Goal: Task Accomplishment & Management: Complete application form

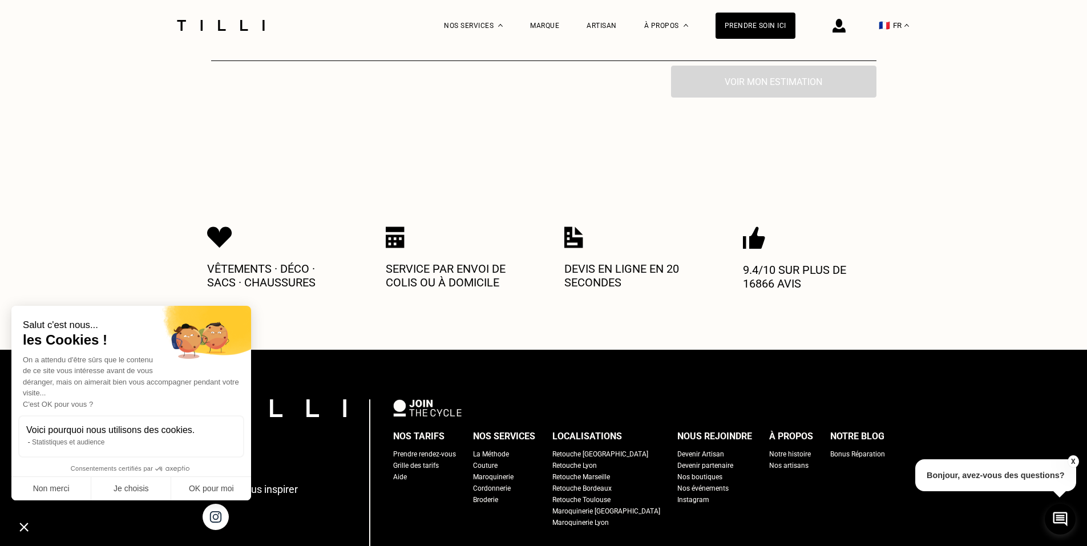
scroll to position [513, 0]
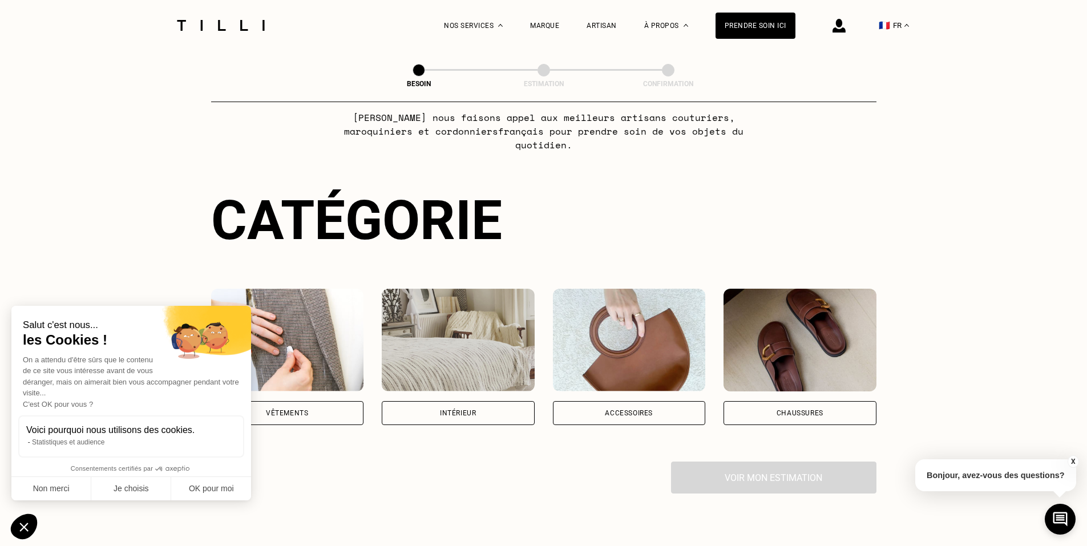
scroll to position [228, 0]
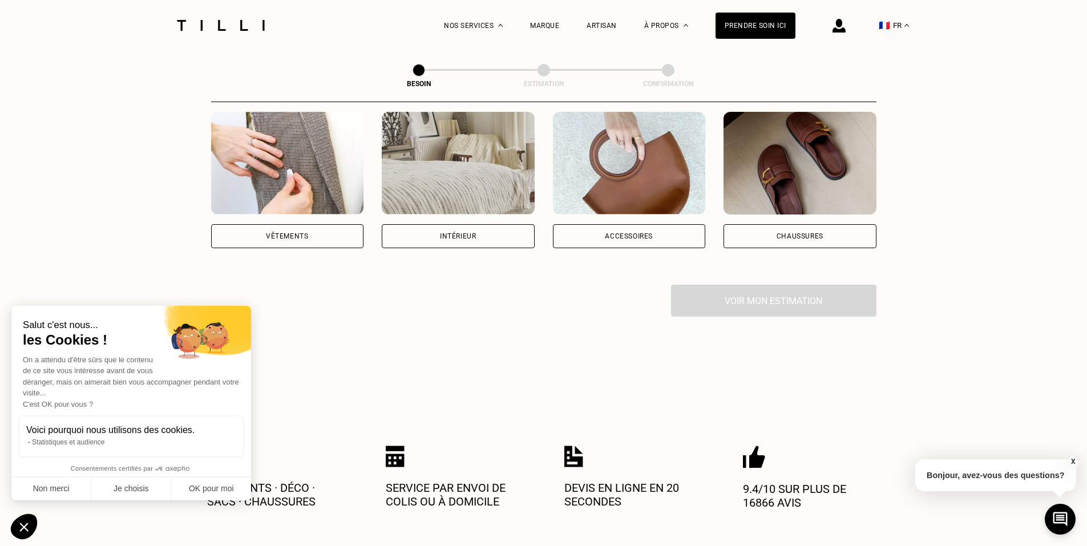
click at [784, 160] on img at bounding box center [799, 163] width 153 height 103
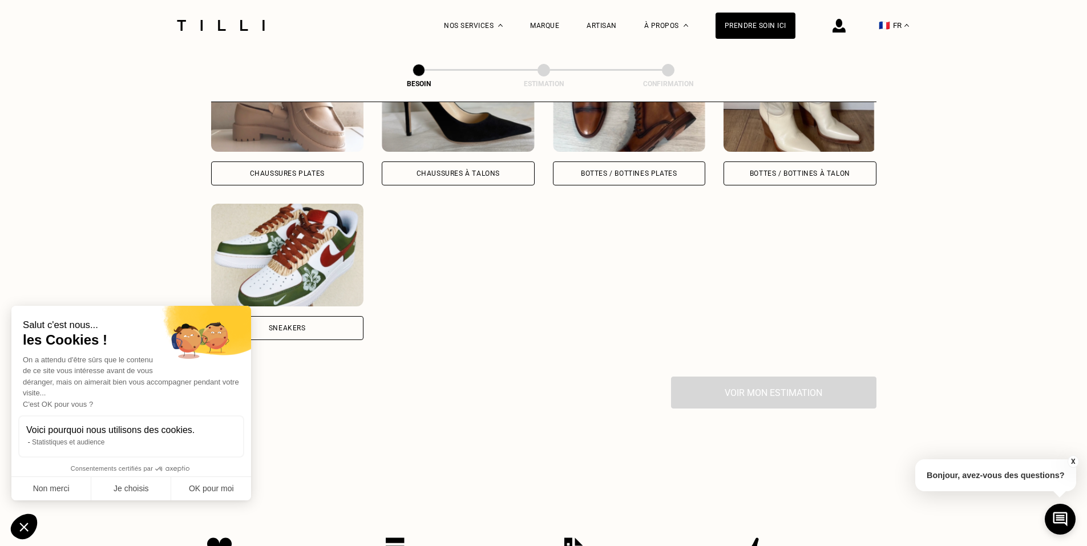
scroll to position [601, 0]
click at [314, 180] on div "Chaussures Plates Chaussures à Talons Bottes / Bottines plates Bottes / Bottine…" at bounding box center [543, 193] width 665 height 291
click at [319, 240] on img at bounding box center [287, 254] width 153 height 103
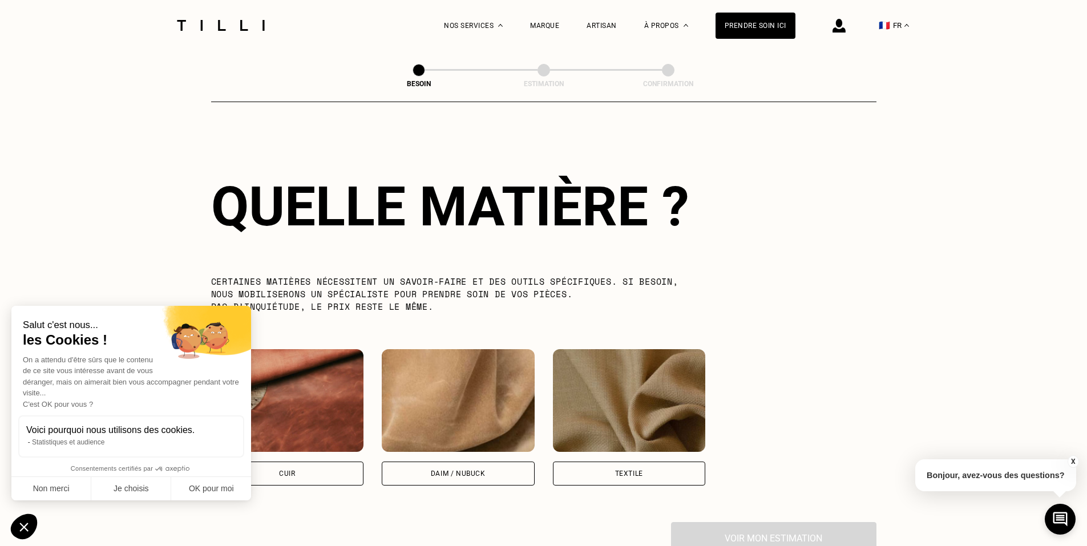
scroll to position [990, 0]
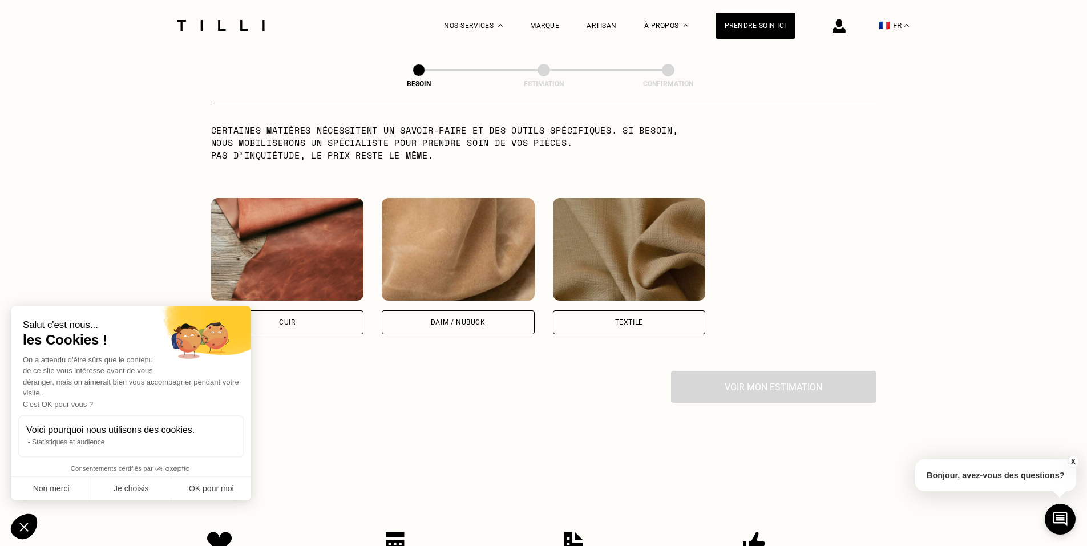
click at [319, 276] on img at bounding box center [287, 249] width 153 height 103
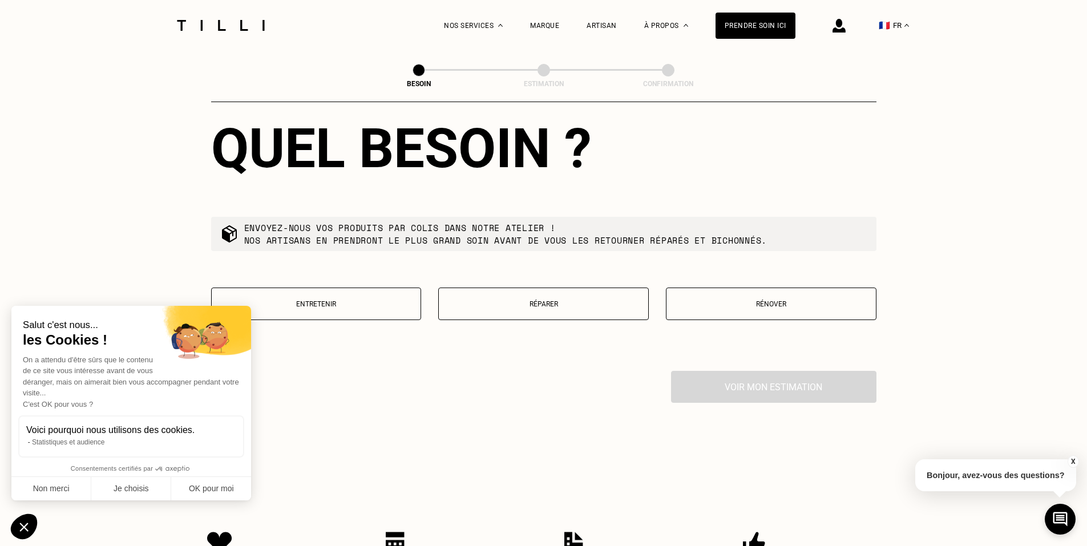
scroll to position [1282, 0]
click at [540, 301] on button "Réparer" at bounding box center [543, 303] width 211 height 33
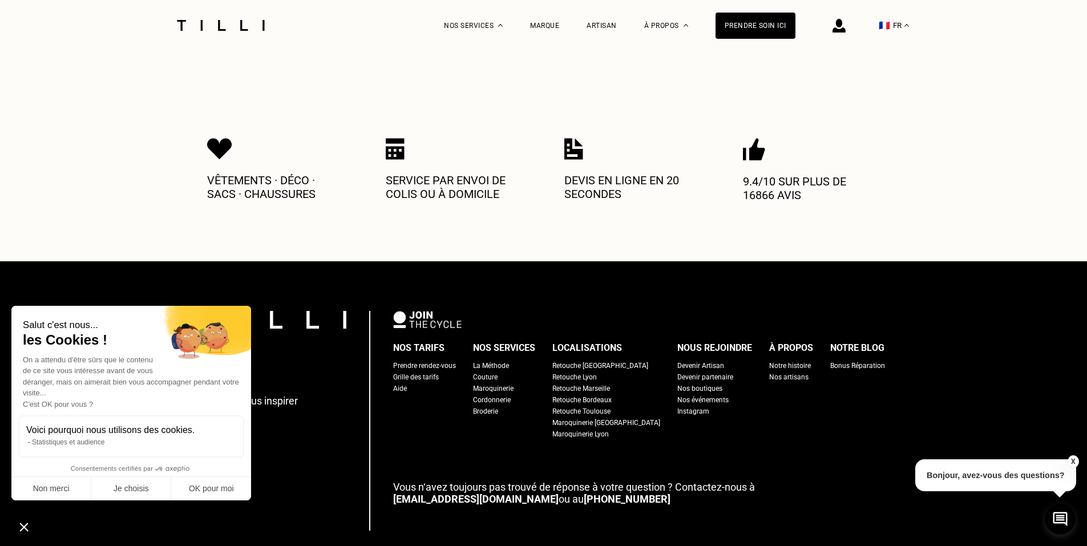
scroll to position [1860, 0]
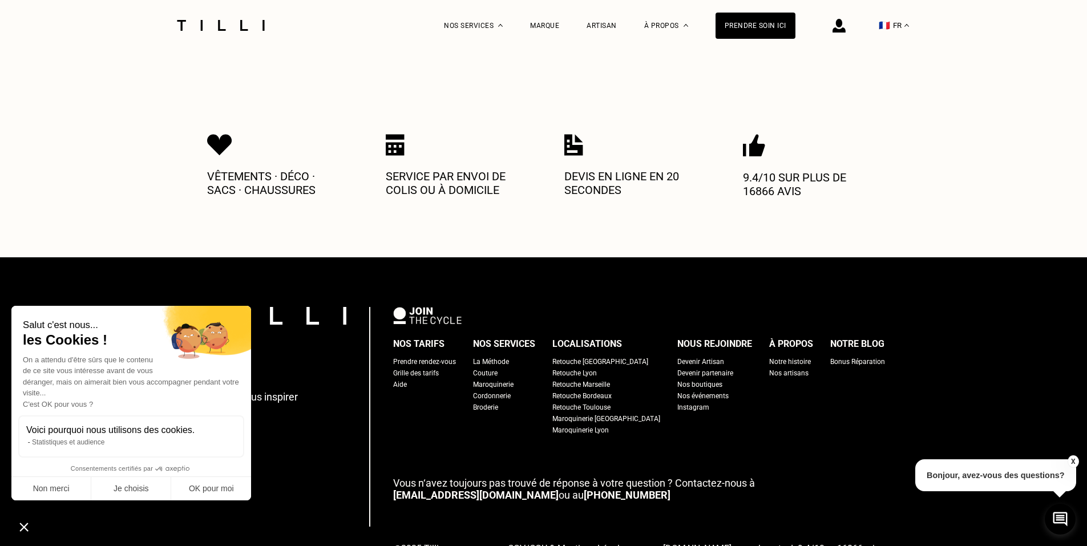
drag, startPoint x: 489, startPoint y: 291, endPoint x: 525, endPoint y: 278, distance: 38.6
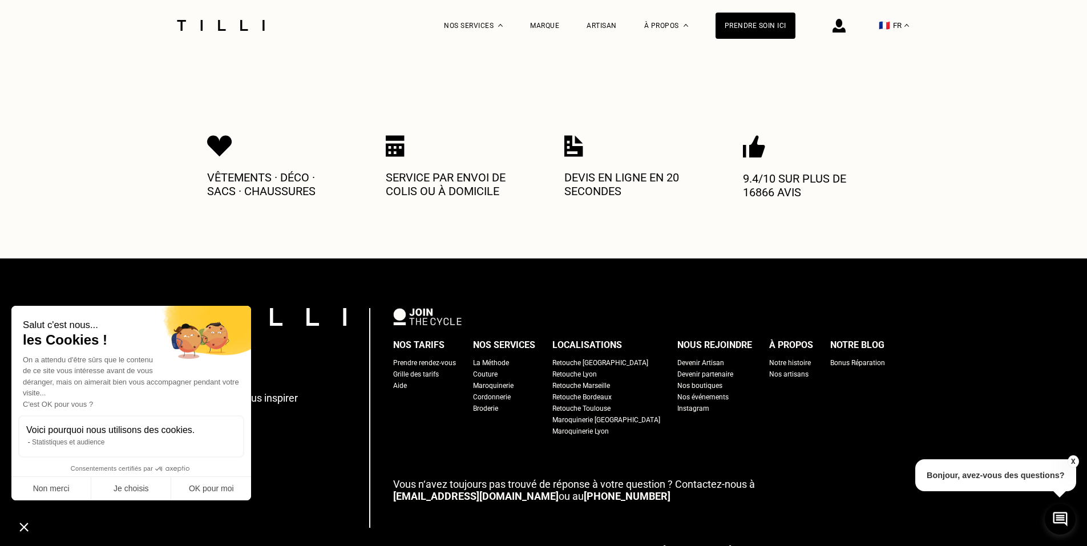
click at [544, 273] on div "Laissez-vous inspirer Nos tarifs Prendre rendez-vous Grille des tarifs Aide Nos…" at bounding box center [543, 443] width 1087 height 370
click at [769, 370] on div "Nos artisans" at bounding box center [788, 374] width 39 height 11
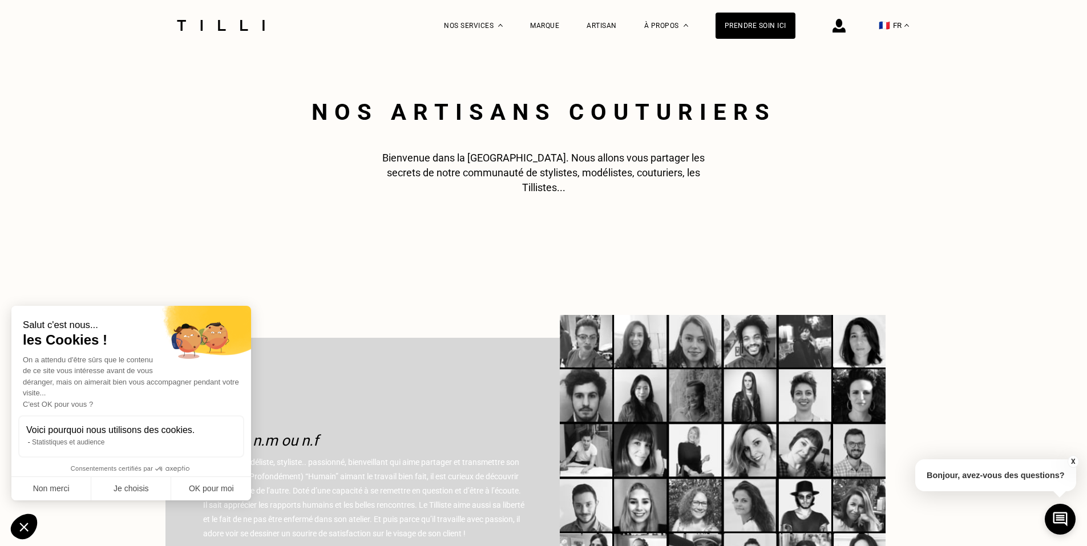
drag, startPoint x: 585, startPoint y: 213, endPoint x: 569, endPoint y: 173, distance: 43.5
click at [484, 74] on span "La Méthode" at bounding box center [474, 75] width 42 height 8
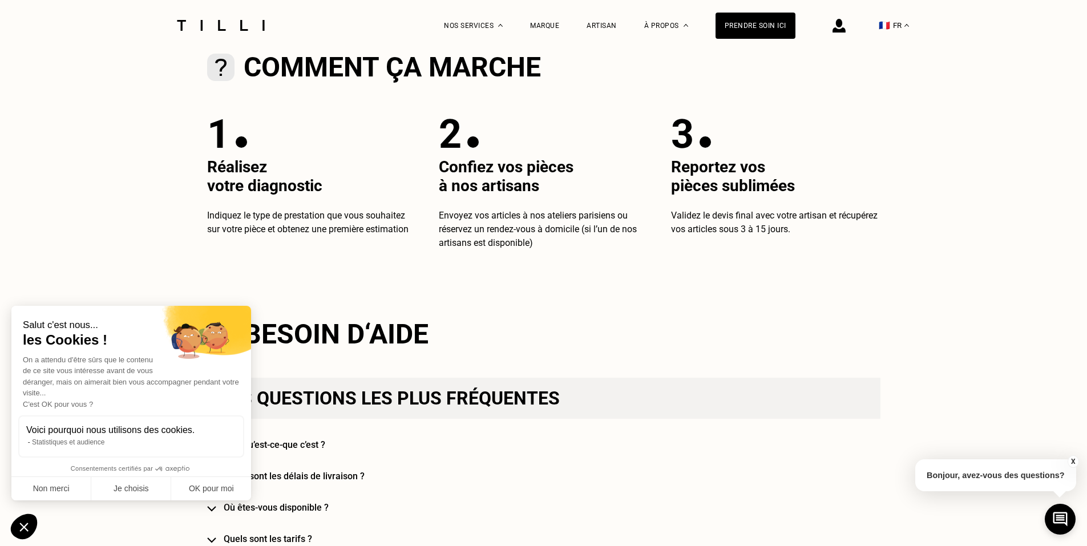
scroll to position [513, 0]
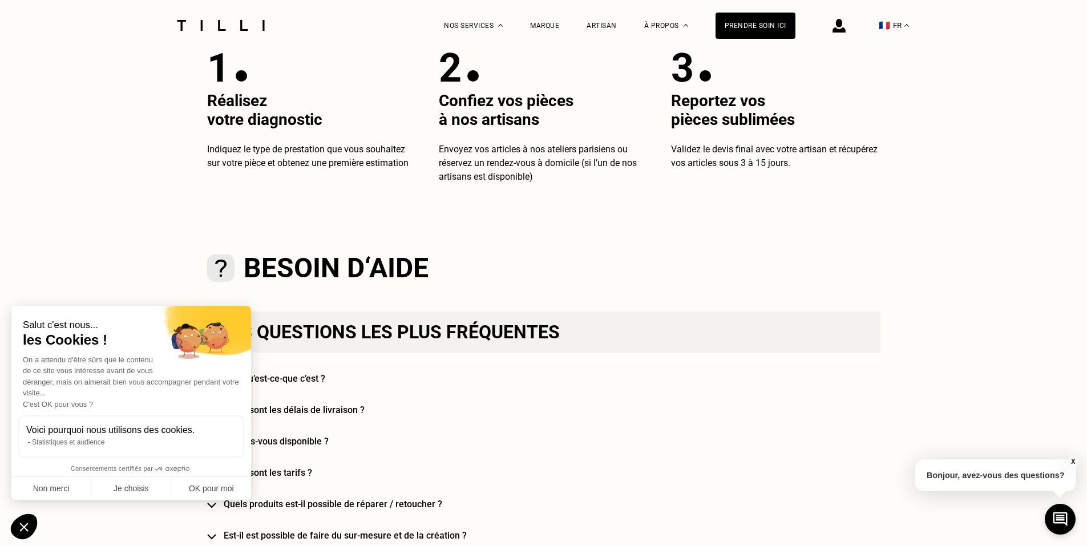
drag, startPoint x: 144, startPoint y: 245, endPoint x: 111, endPoint y: 285, distance: 51.4
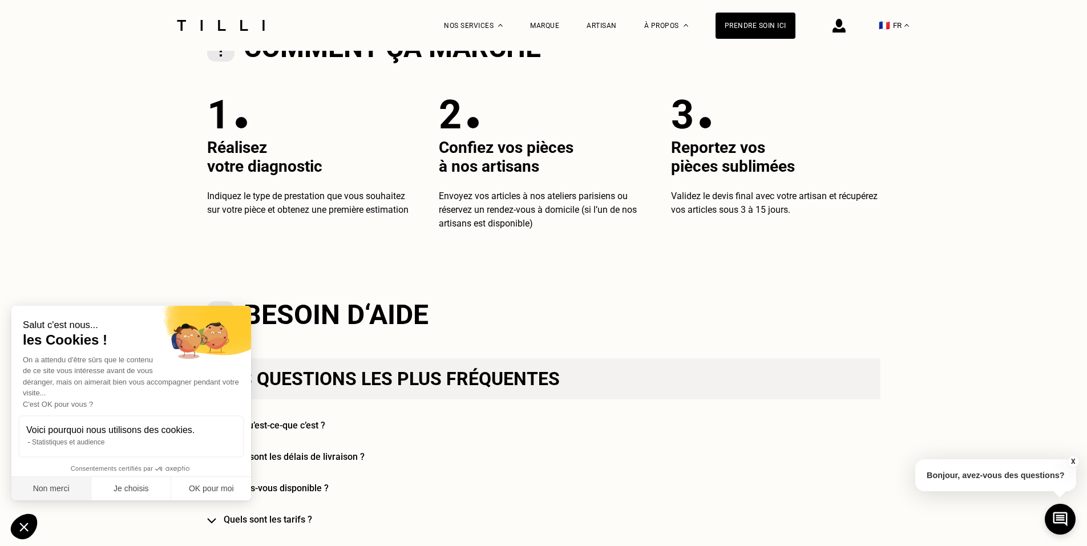
drag, startPoint x: 62, startPoint y: 496, endPoint x: 51, endPoint y: 503, distance: 13.3
click at [54, 490] on button "Non merci" at bounding box center [51, 489] width 80 height 24
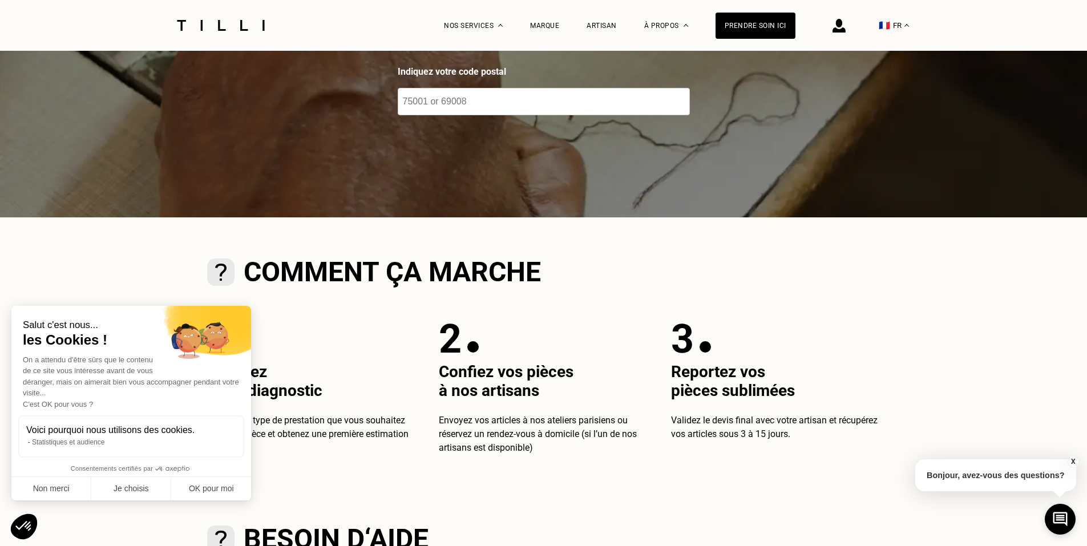
drag, startPoint x: 159, startPoint y: 424, endPoint x: 181, endPoint y: 189, distance: 236.1
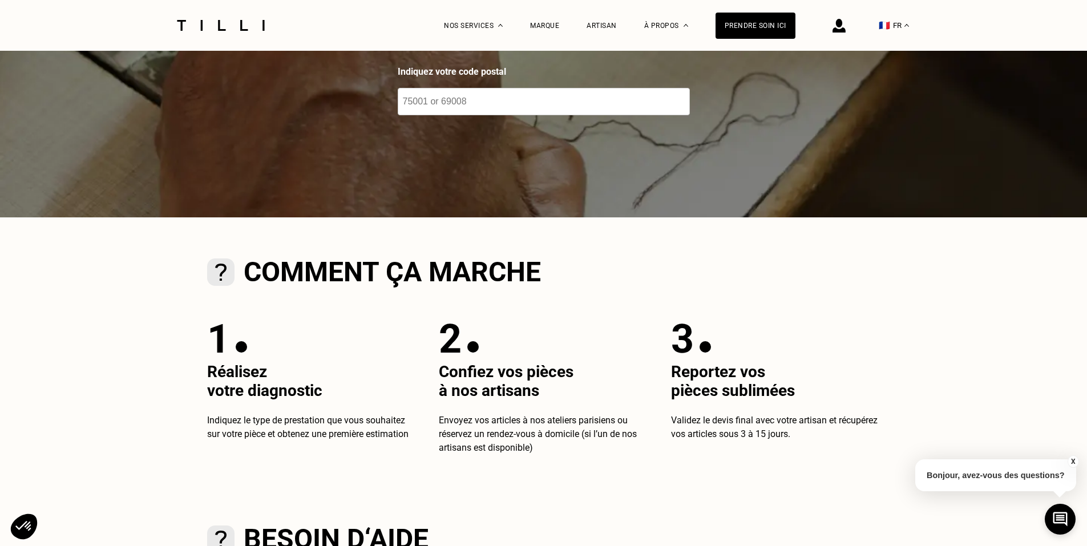
scroll to position [0, 0]
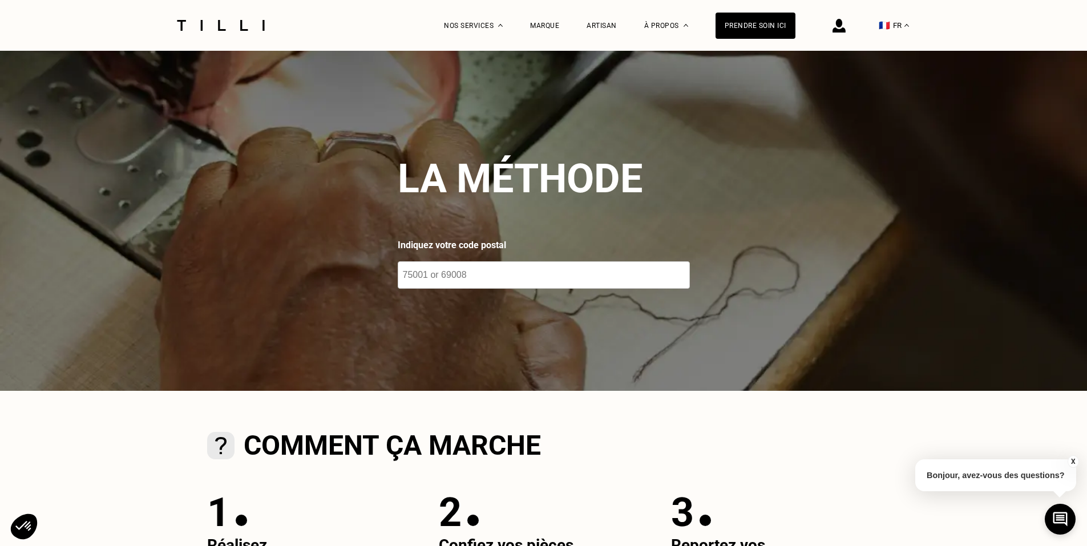
click at [471, 300] on img at bounding box center [543, 221] width 1087 height 340
click at [475, 269] on input "number" at bounding box center [544, 274] width 292 height 27
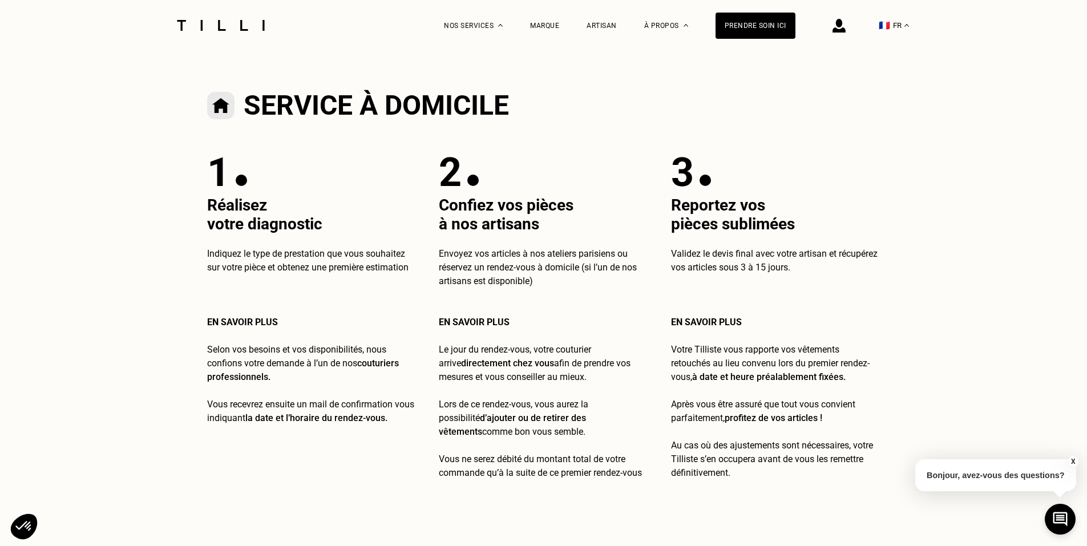
scroll to position [345, 0]
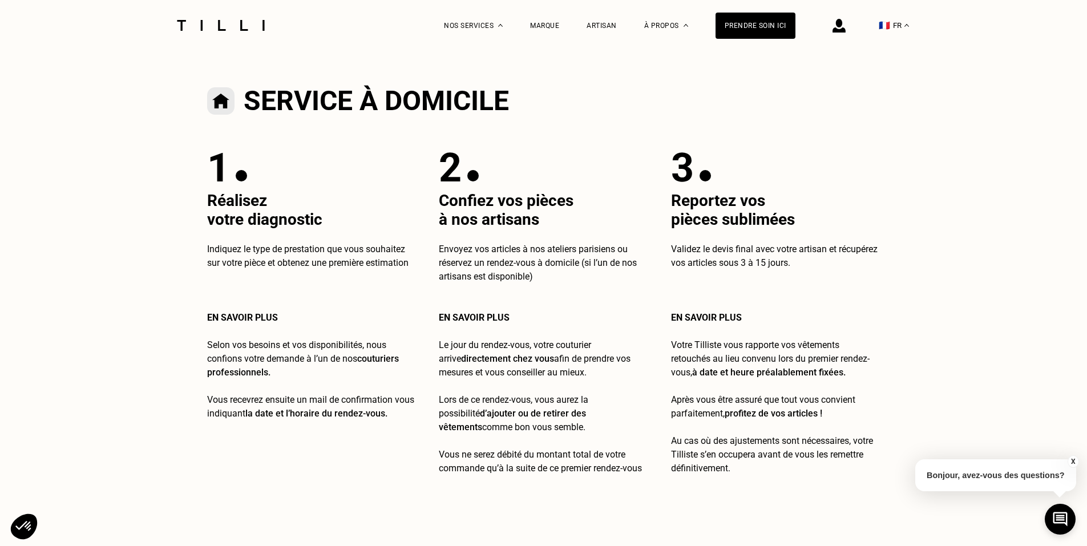
type input "75008"
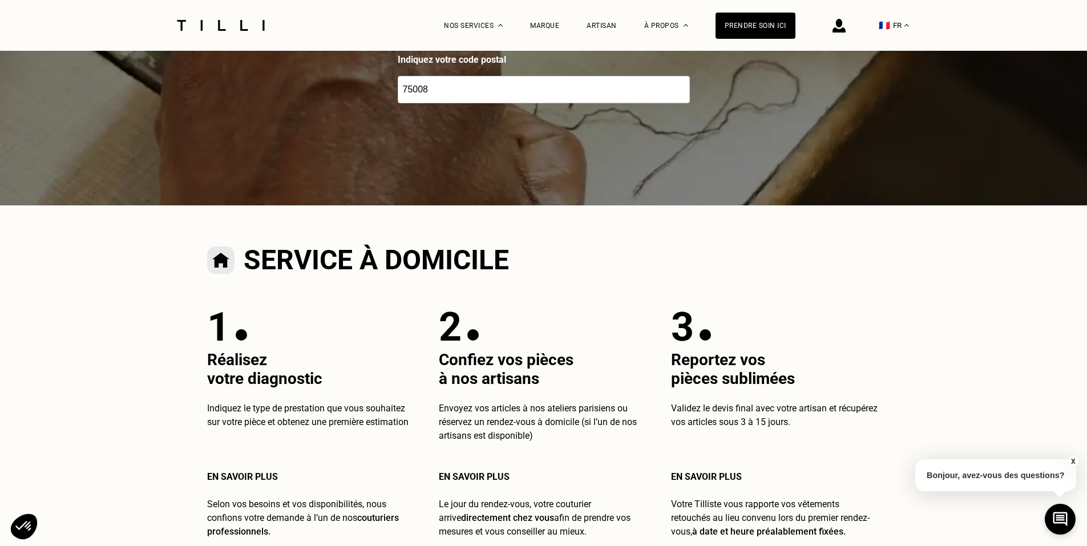
scroll to position [0, 0]
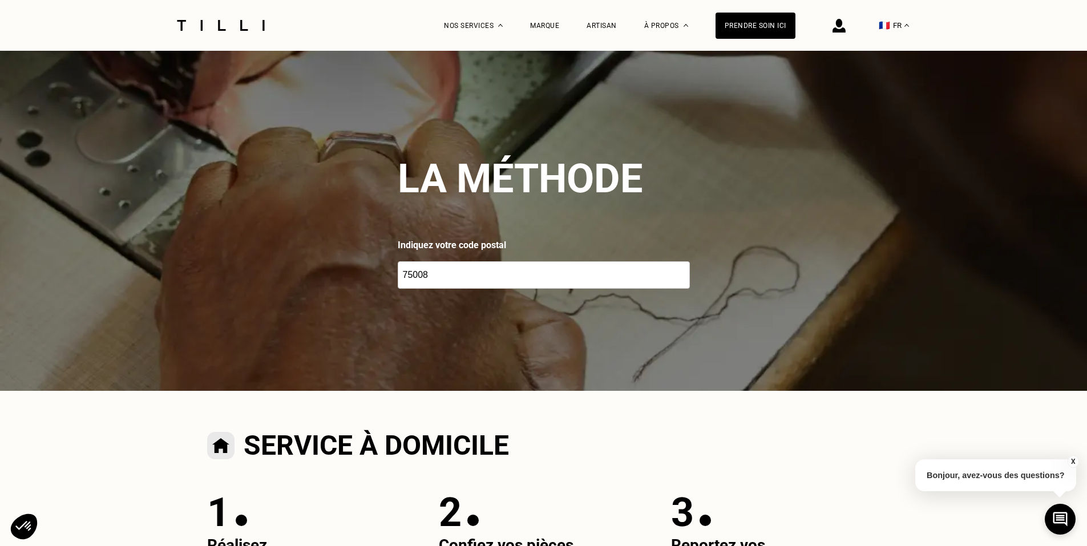
drag, startPoint x: 326, startPoint y: 354, endPoint x: 339, endPoint y: 168, distance: 186.4
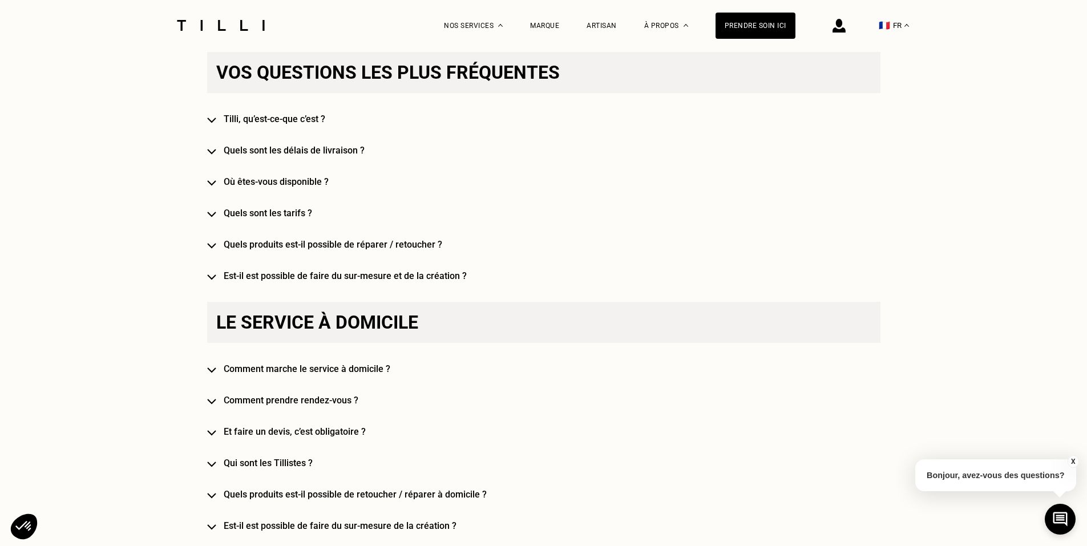
drag, startPoint x: 485, startPoint y: 226, endPoint x: 482, endPoint y: 440, distance: 213.4
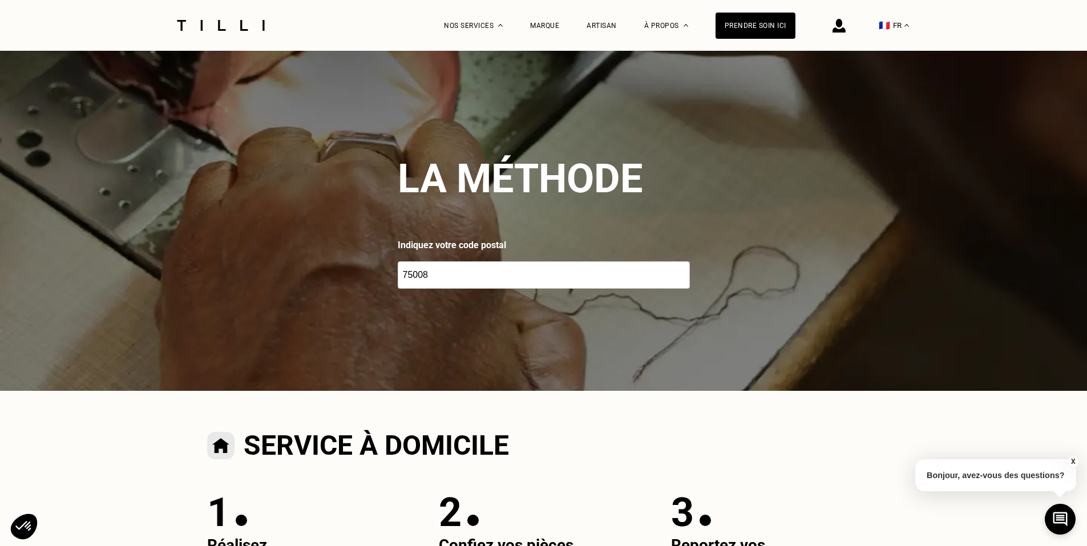
drag, startPoint x: 497, startPoint y: 338, endPoint x: 530, endPoint y: 121, distance: 219.2
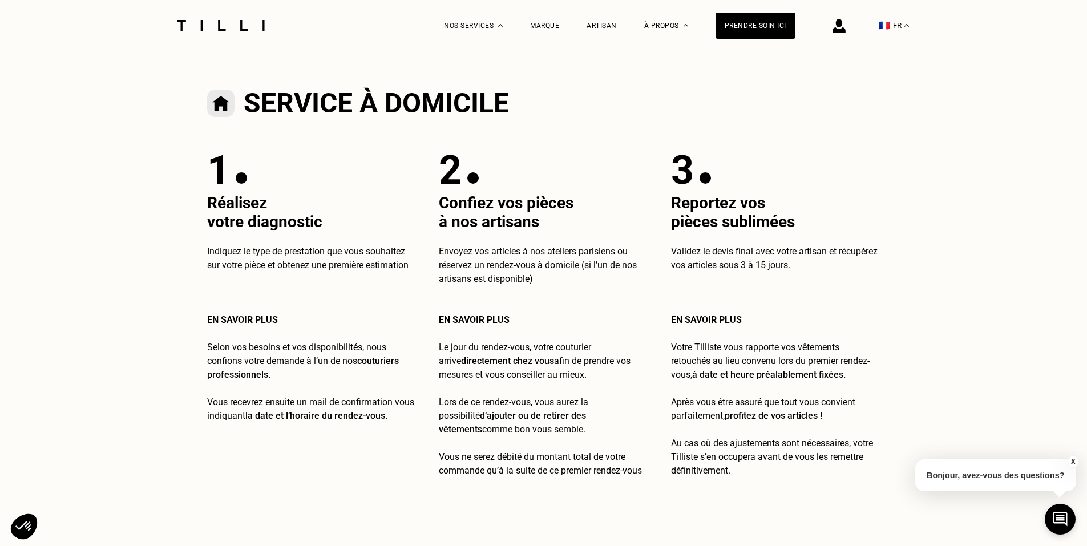
scroll to position [25, 0]
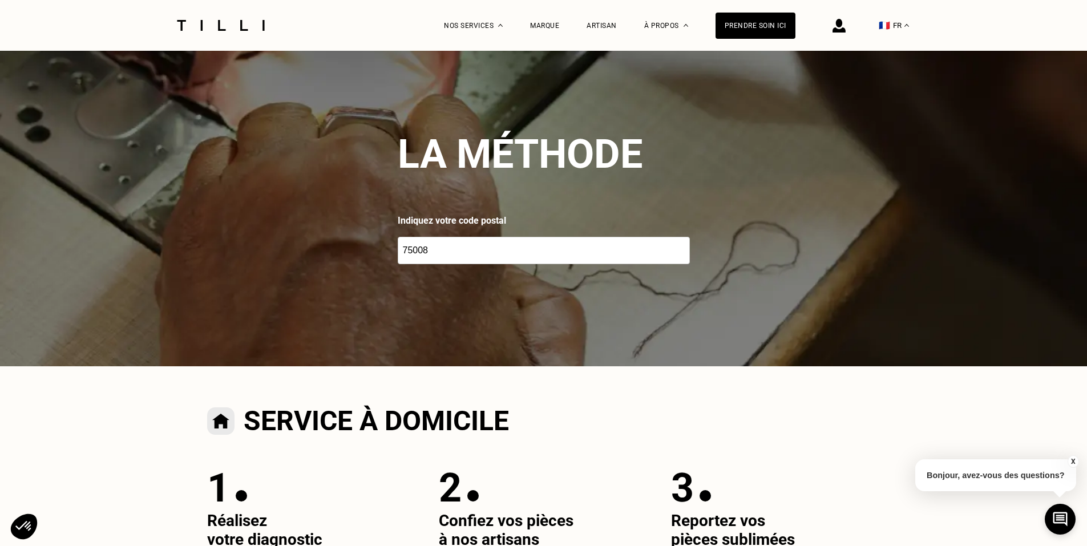
drag, startPoint x: 362, startPoint y: 204, endPoint x: 351, endPoint y: 27, distance: 177.2
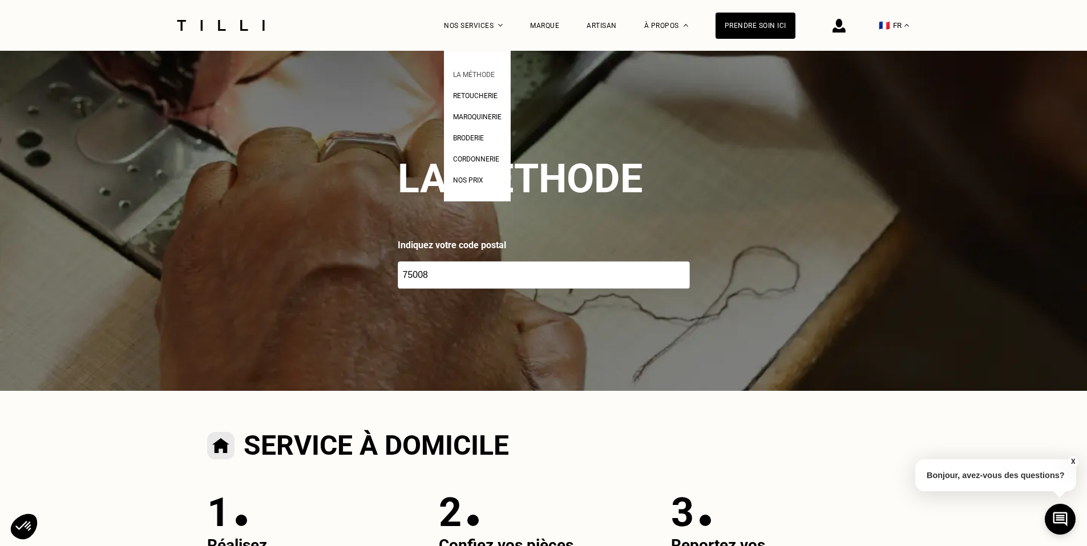
click at [487, 72] on span "La Méthode" at bounding box center [474, 75] width 42 height 8
click at [474, 159] on span "Cordonnerie" at bounding box center [476, 159] width 46 height 8
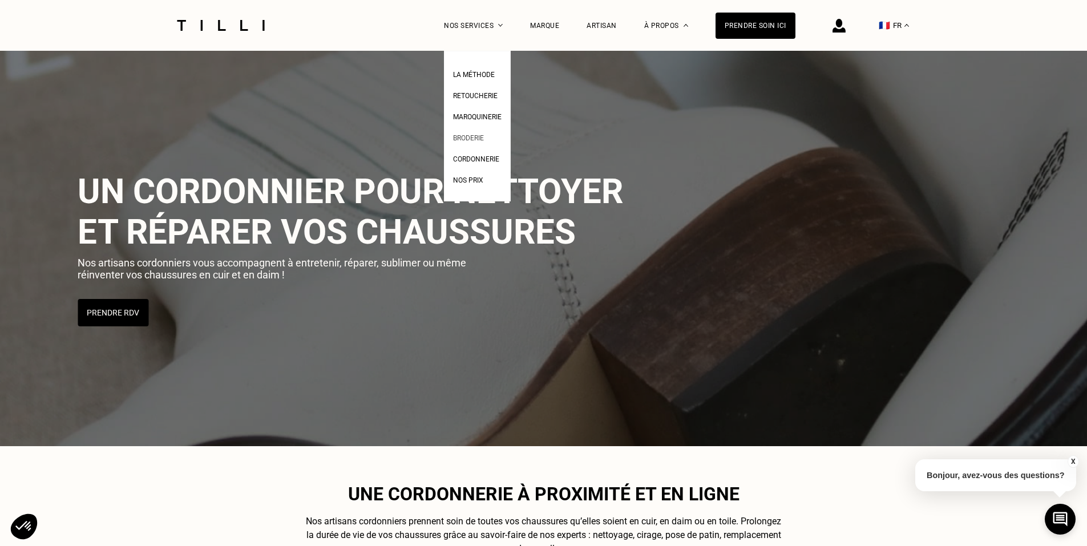
click at [463, 135] on link "Broderie" at bounding box center [468, 137] width 31 height 12
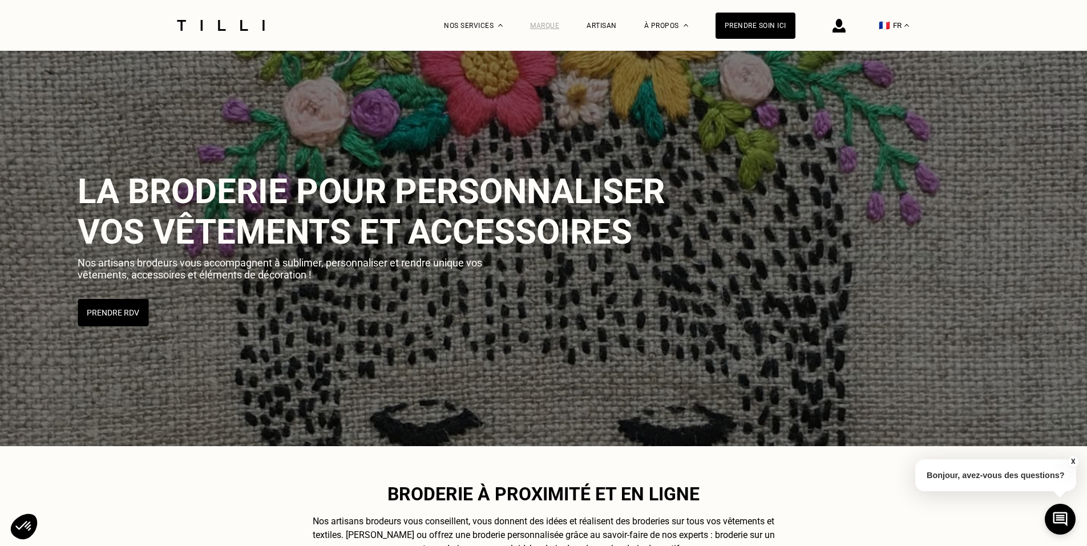
click at [559, 29] on div "Marque" at bounding box center [544, 26] width 29 height 8
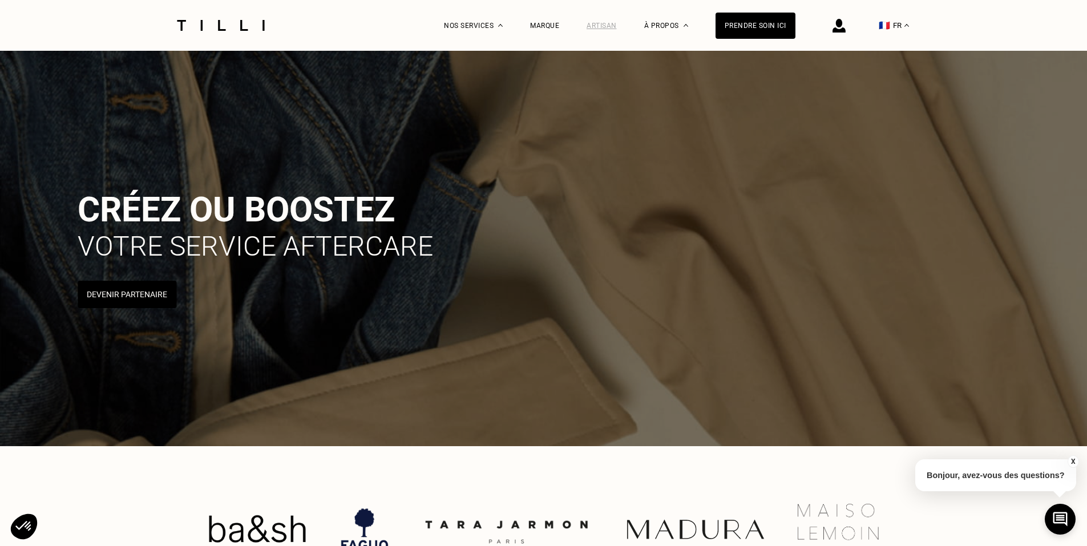
click at [605, 22] on div "Artisan" at bounding box center [601, 26] width 30 height 8
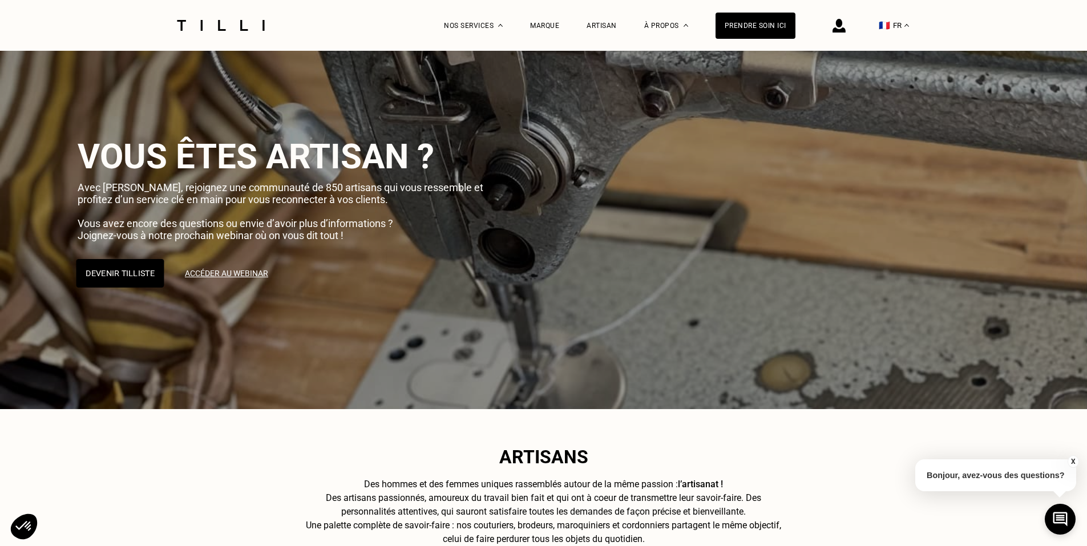
scroll to position [57, 0]
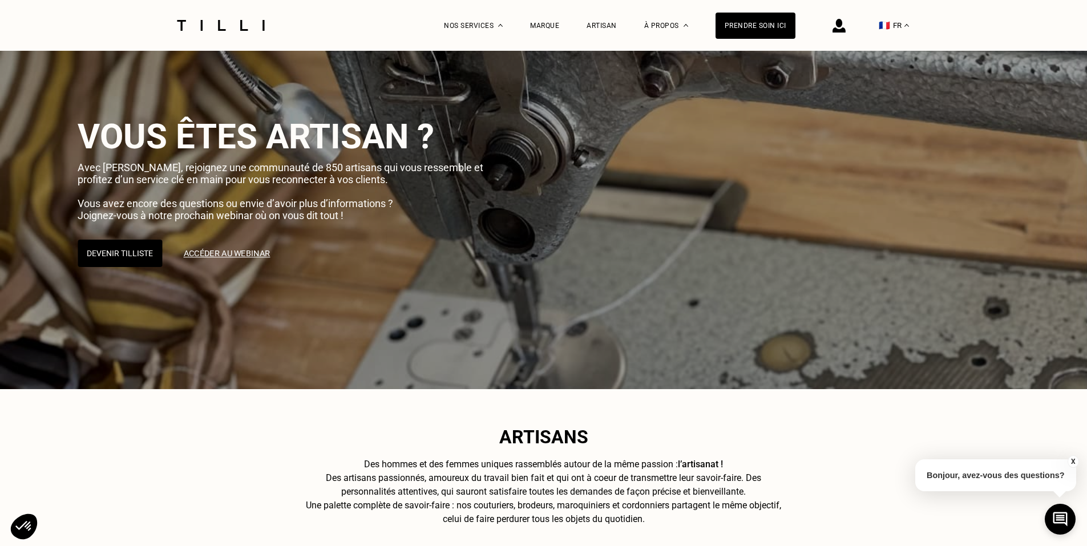
click at [225, 254] on link "Accéder au webinar" at bounding box center [226, 253] width 106 height 29
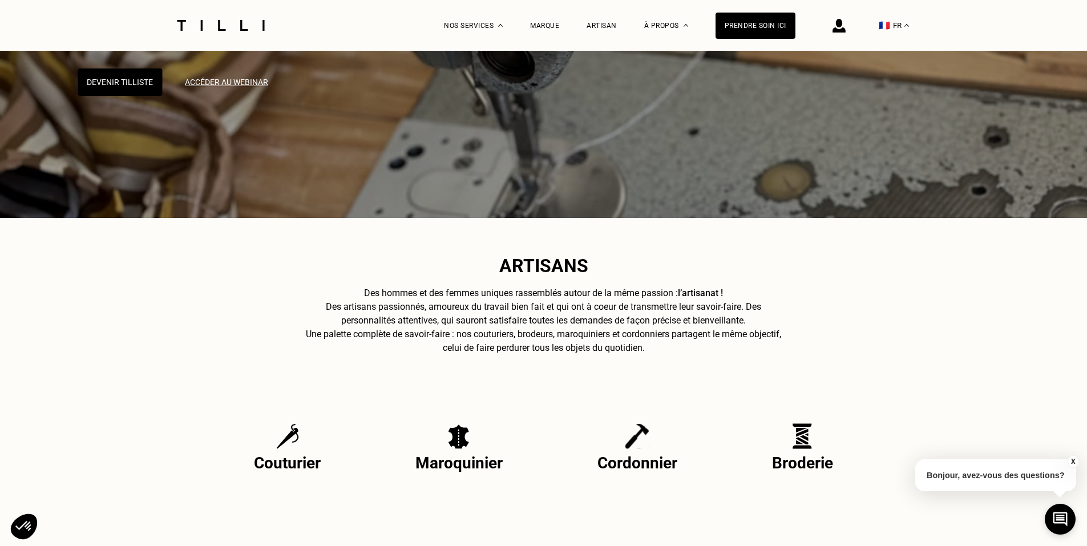
scroll to position [456, 0]
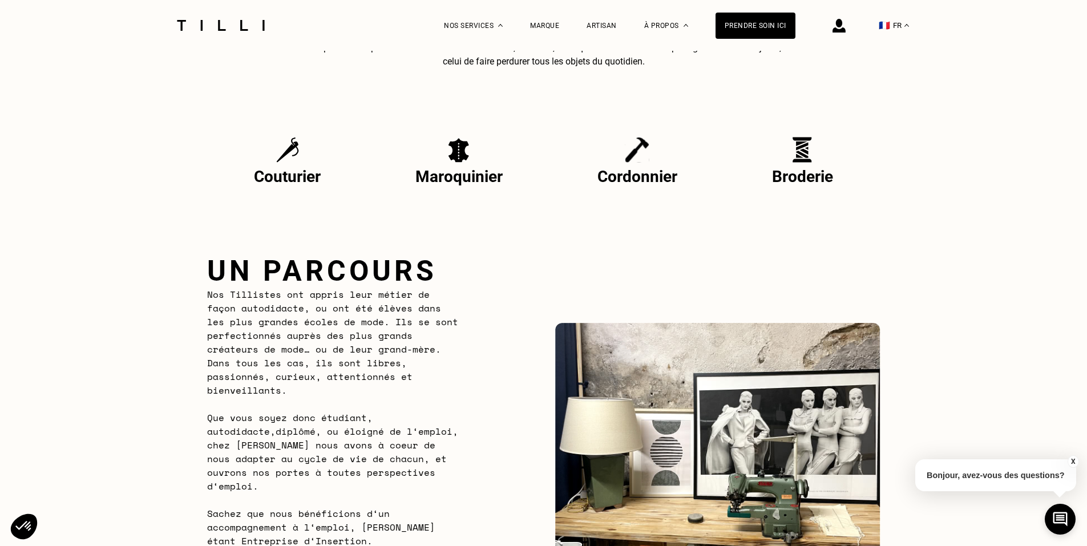
drag, startPoint x: 205, startPoint y: 184, endPoint x: 207, endPoint y: 234, distance: 50.8
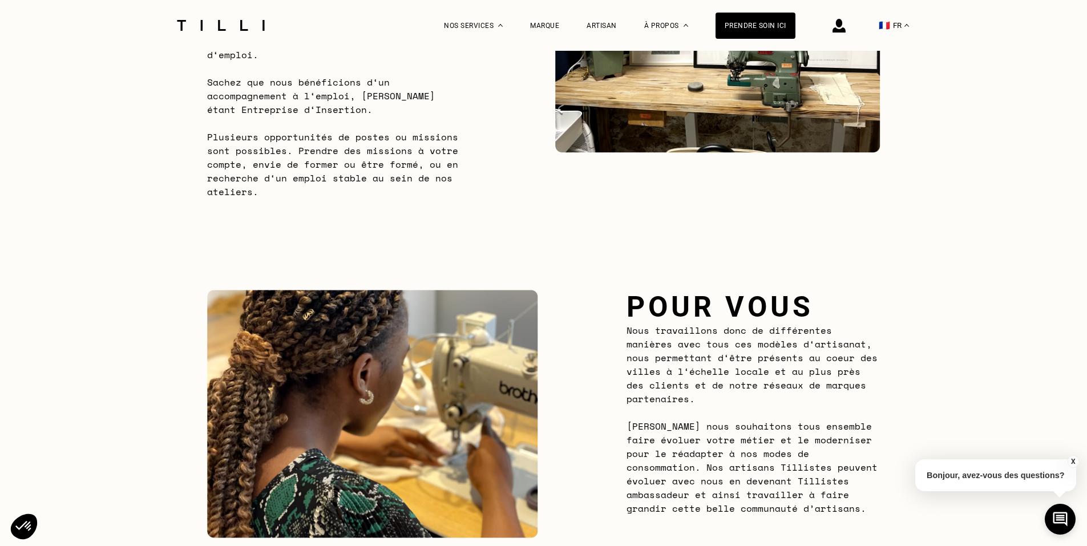
drag, startPoint x: 209, startPoint y: 199, endPoint x: 207, endPoint y: 260, distance: 60.5
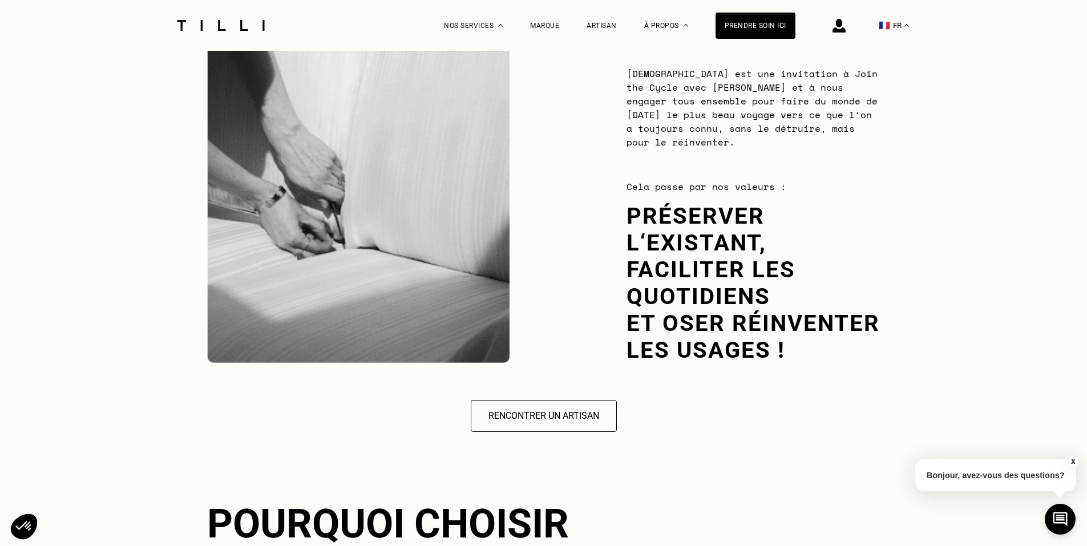
drag, startPoint x: 207, startPoint y: 239, endPoint x: 199, endPoint y: 412, distance: 173.0
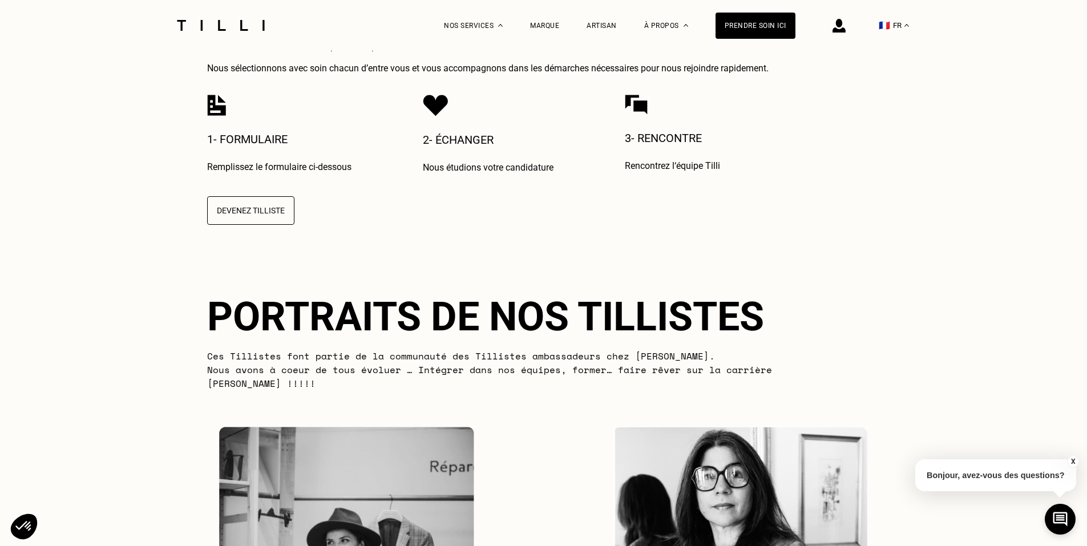
drag, startPoint x: 181, startPoint y: 366, endPoint x: 180, endPoint y: 309, distance: 56.5
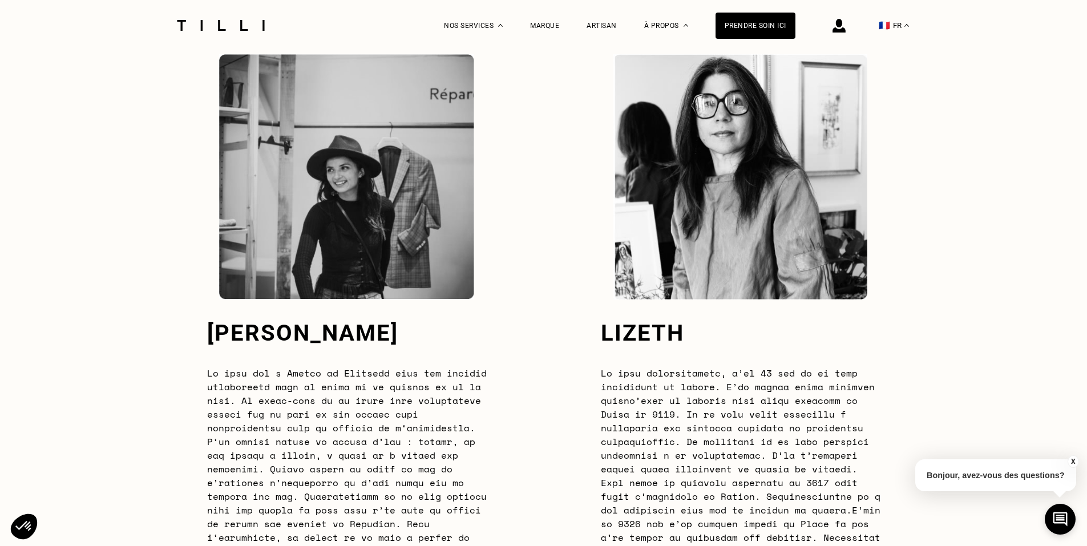
drag, startPoint x: 188, startPoint y: 280, endPoint x: 209, endPoint y: 361, distance: 83.7
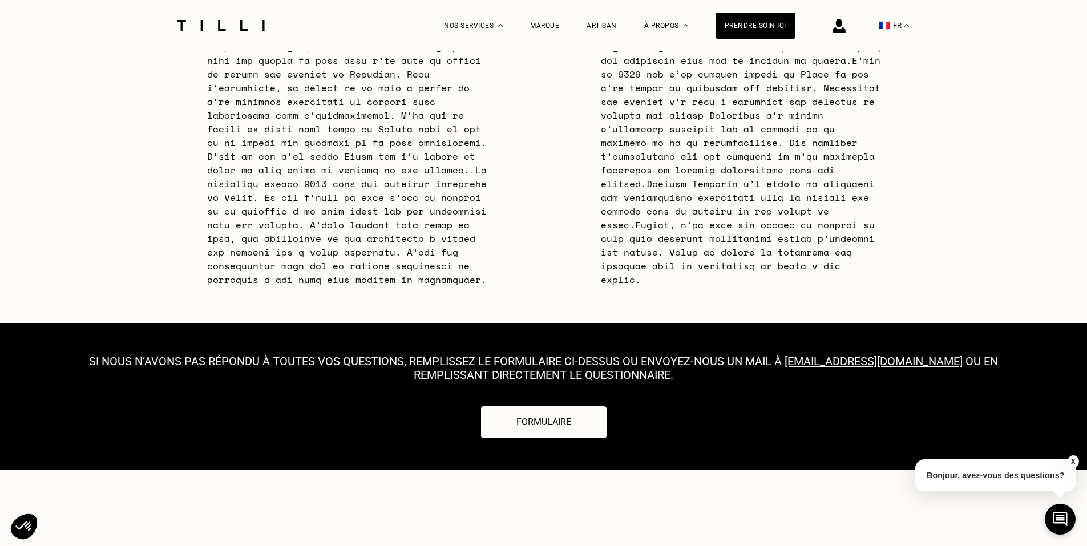
drag, startPoint x: 208, startPoint y: 370, endPoint x: 217, endPoint y: 407, distance: 38.7
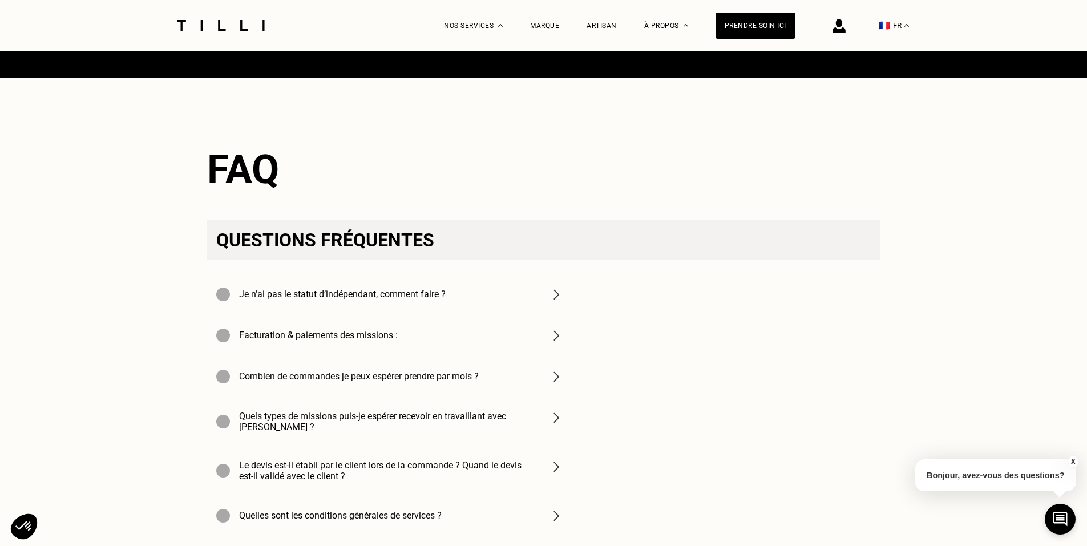
drag, startPoint x: 253, startPoint y: 478, endPoint x: 248, endPoint y: 437, distance: 40.8
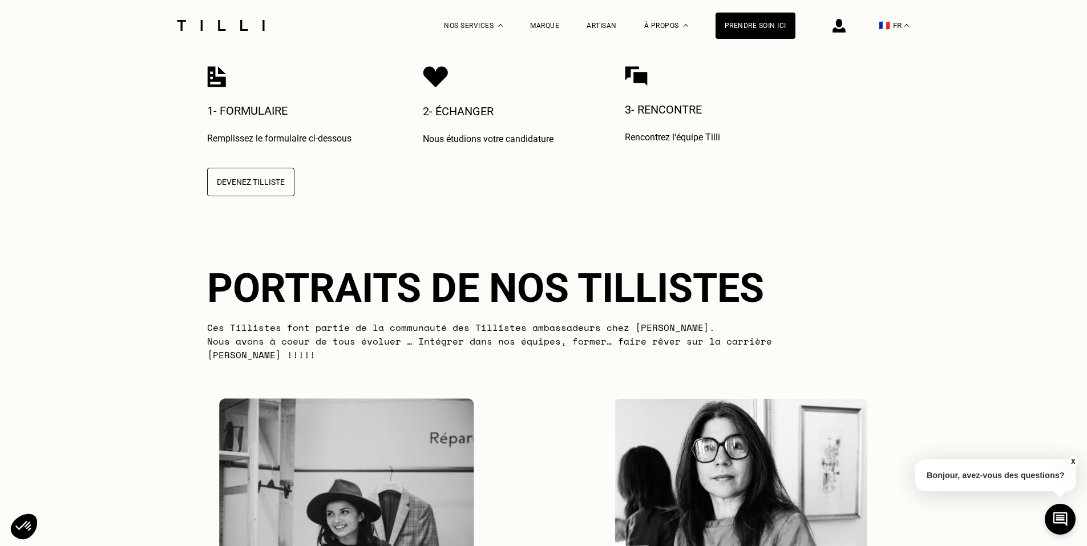
scroll to position [0, 0]
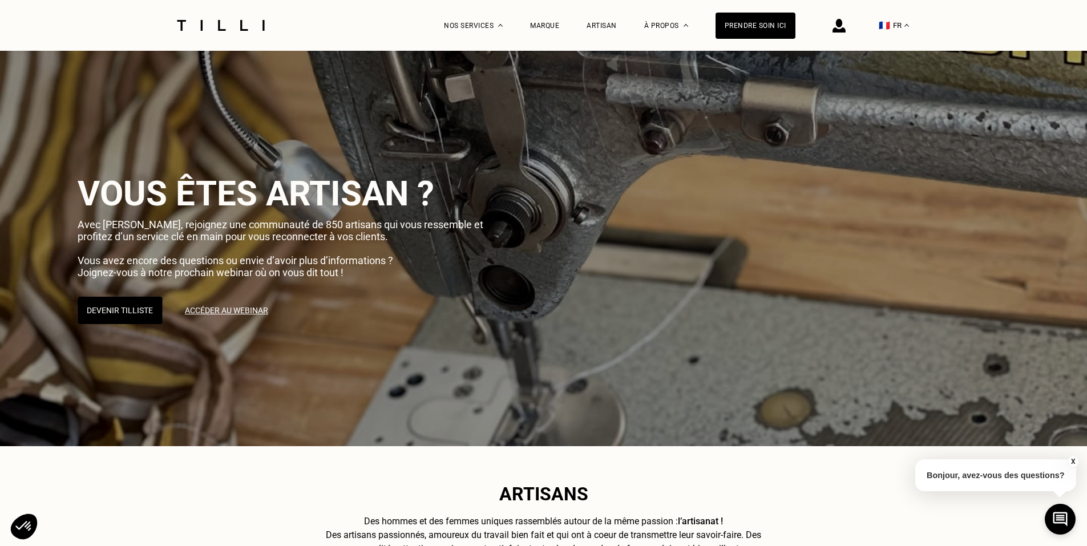
drag, startPoint x: 149, startPoint y: 281, endPoint x: 118, endPoint y: 72, distance: 211.2
click at [554, 26] on div "Marque" at bounding box center [544, 26] width 29 height 8
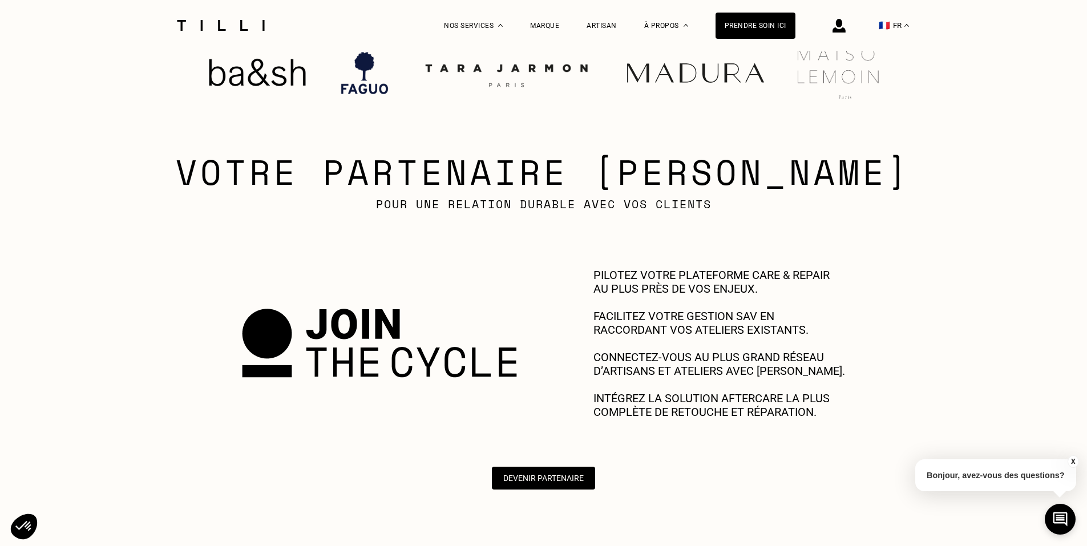
scroll to position [13, 0]
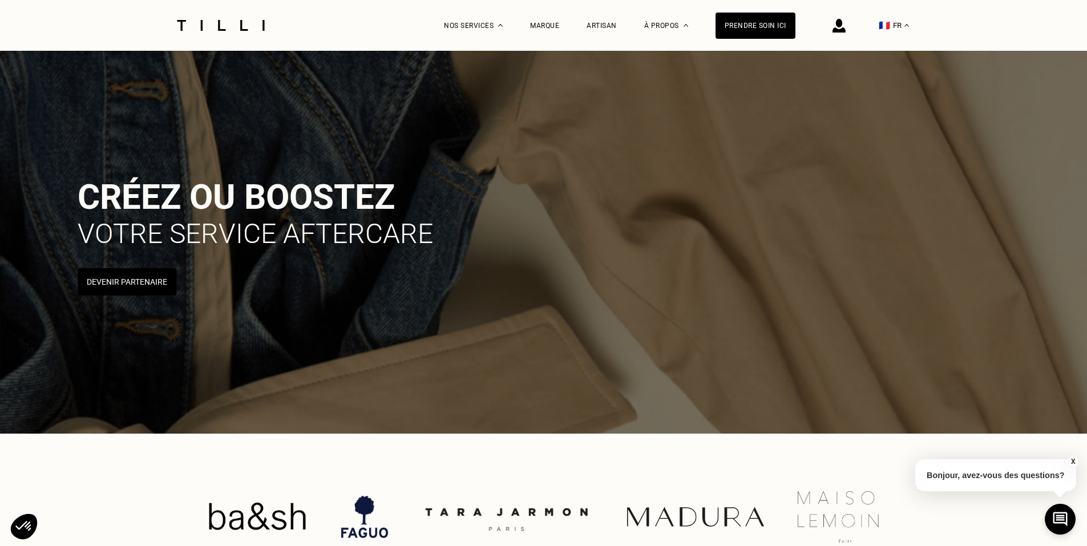
drag, startPoint x: 561, startPoint y: 297, endPoint x: 540, endPoint y: 49, distance: 249.1
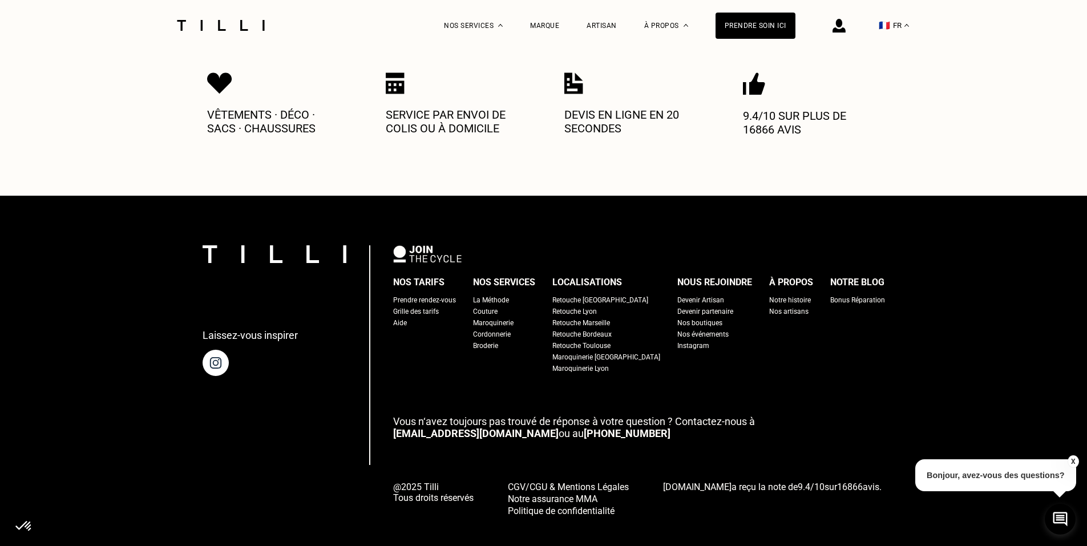
scroll to position [610, 0]
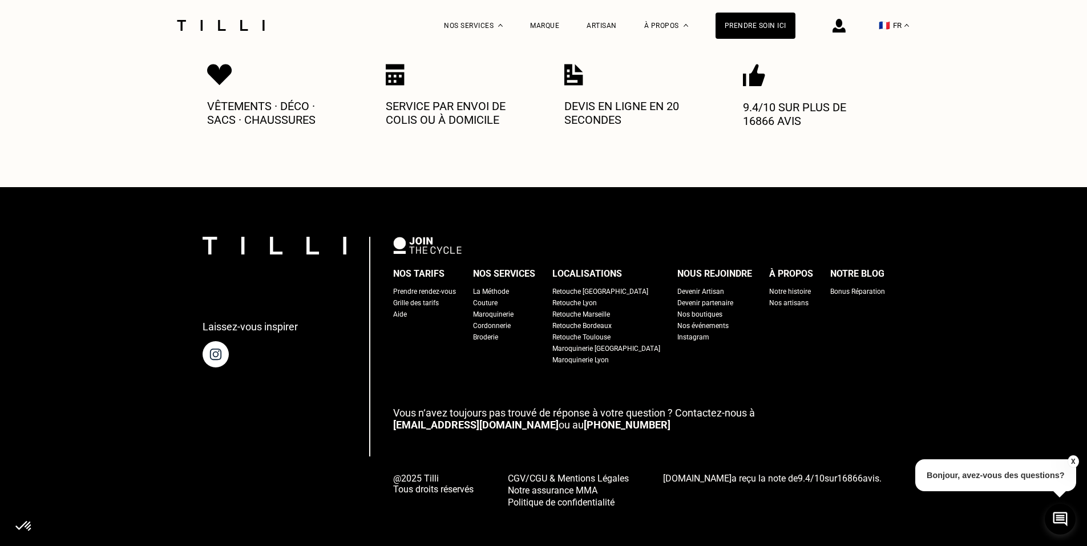
click at [682, 286] on div "Devenir Artisan" at bounding box center [700, 291] width 47 height 11
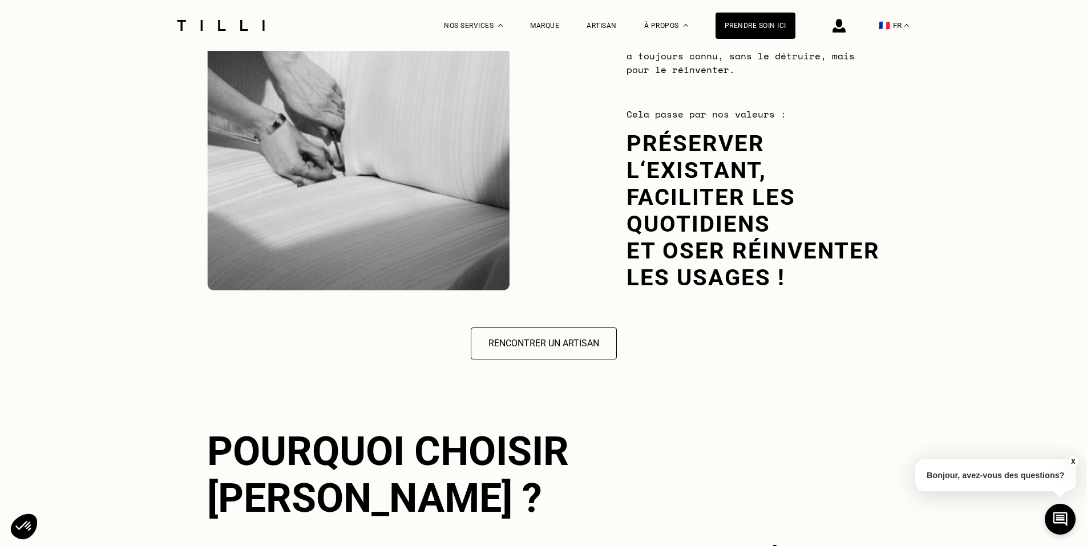
scroll to position [1654, 0]
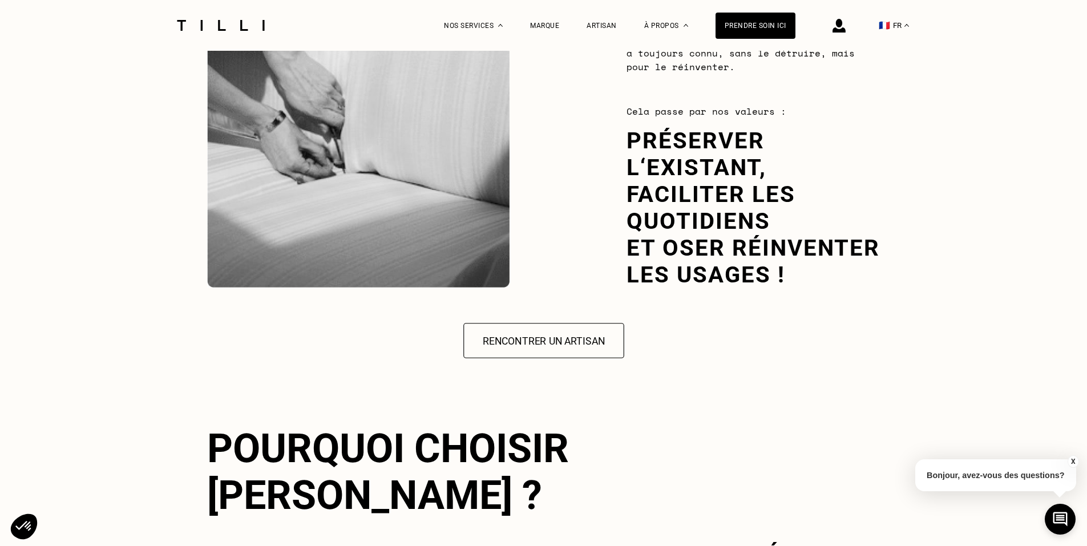
click at [539, 328] on button "Rencontrer un artisan" at bounding box center [543, 340] width 161 height 35
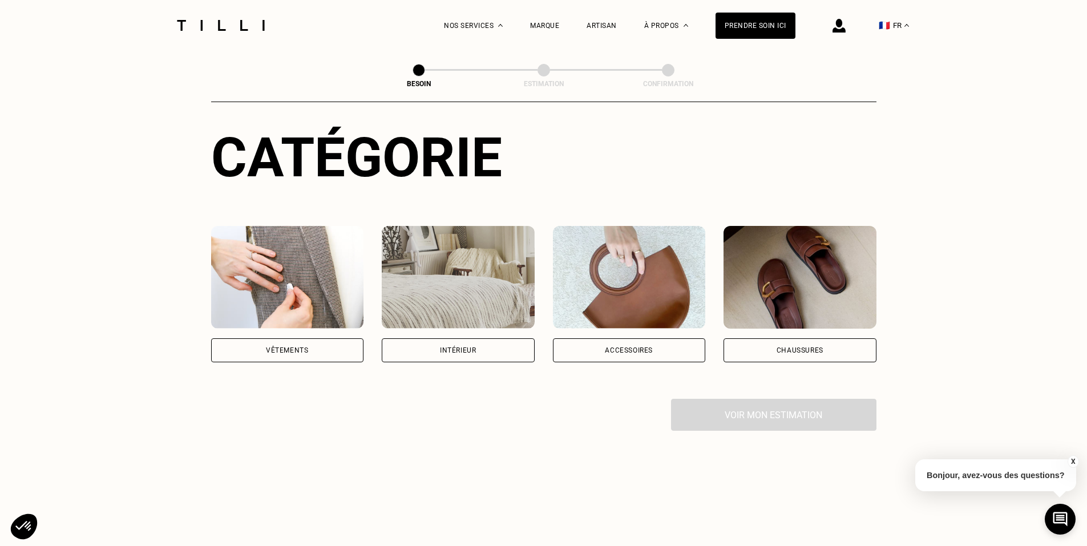
click at [309, 293] on img at bounding box center [287, 277] width 153 height 103
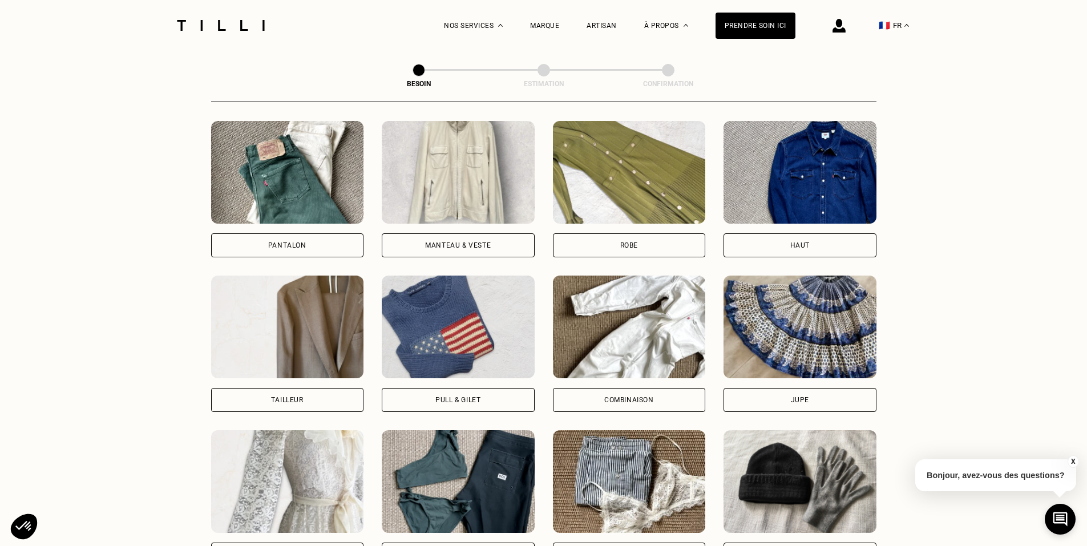
scroll to position [537, 0]
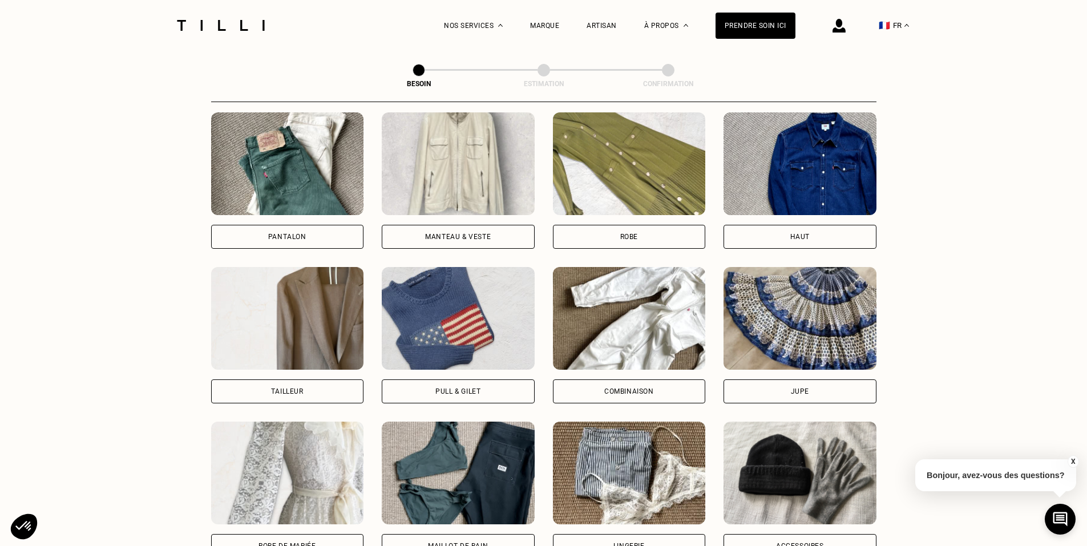
click at [287, 182] on img at bounding box center [287, 163] width 153 height 103
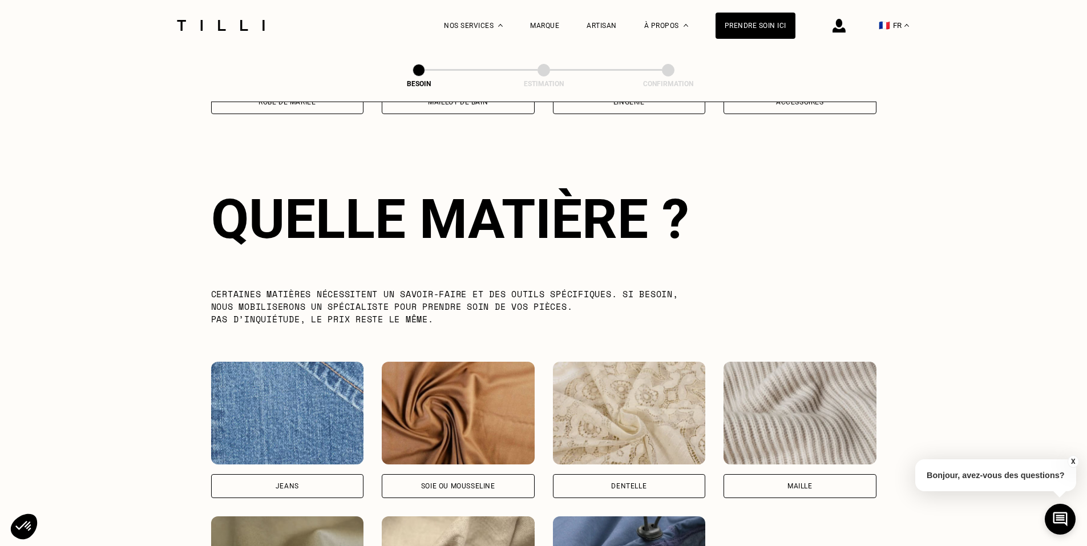
scroll to position [994, 0]
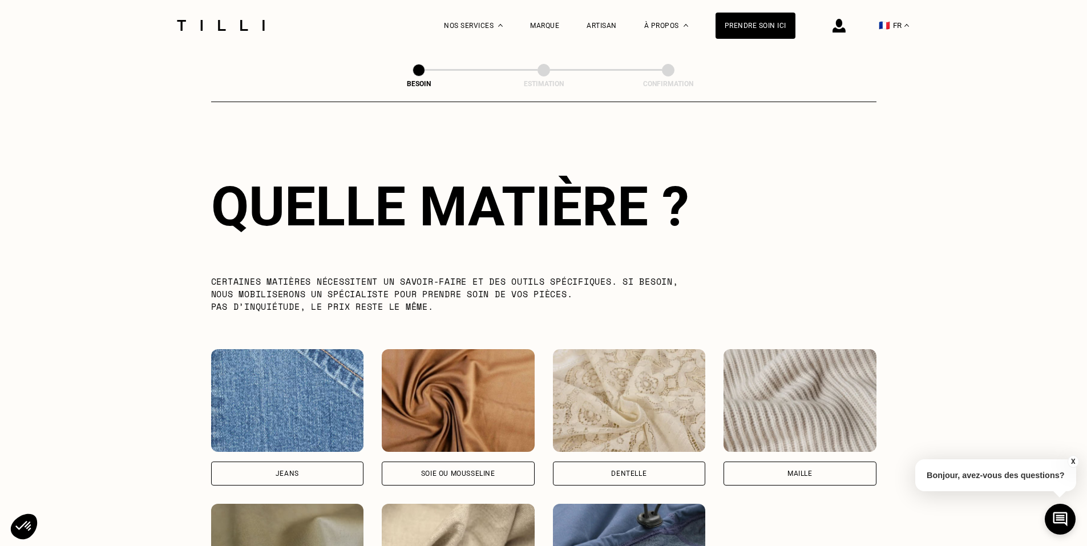
click at [323, 389] on img at bounding box center [287, 400] width 153 height 103
select select "FR"
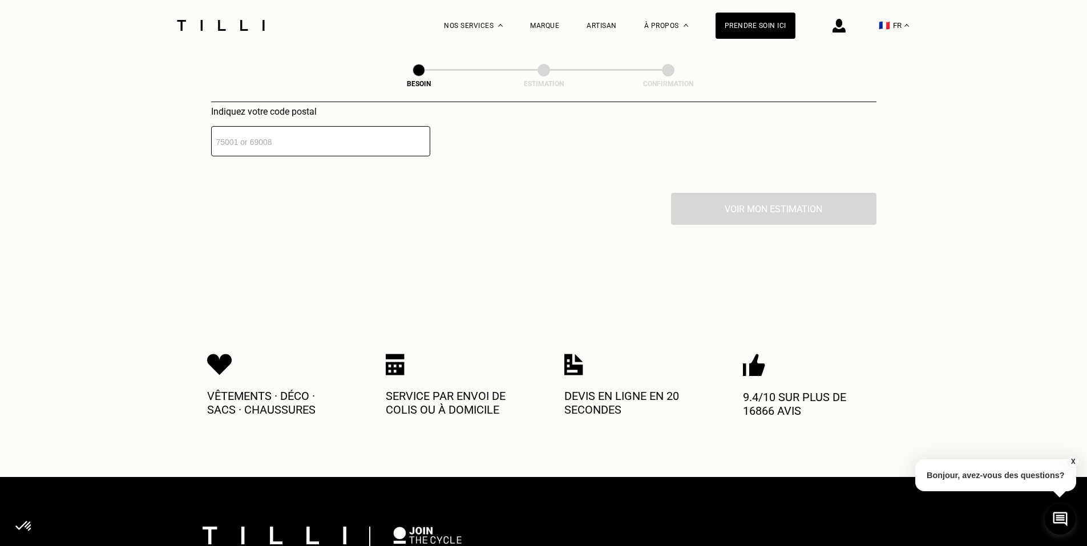
scroll to position [1648, 0]
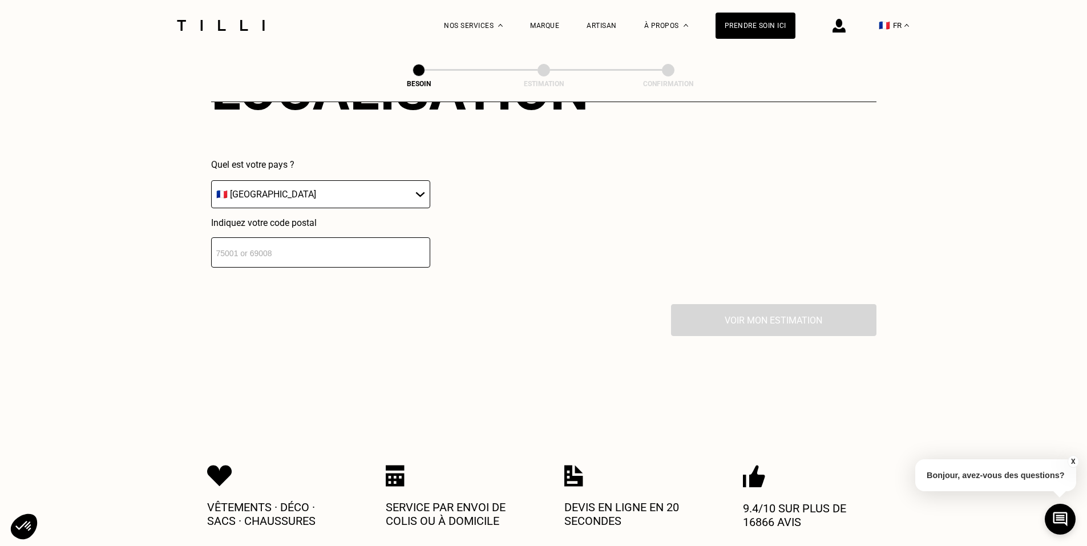
click at [285, 246] on input "number" at bounding box center [320, 252] width 219 height 30
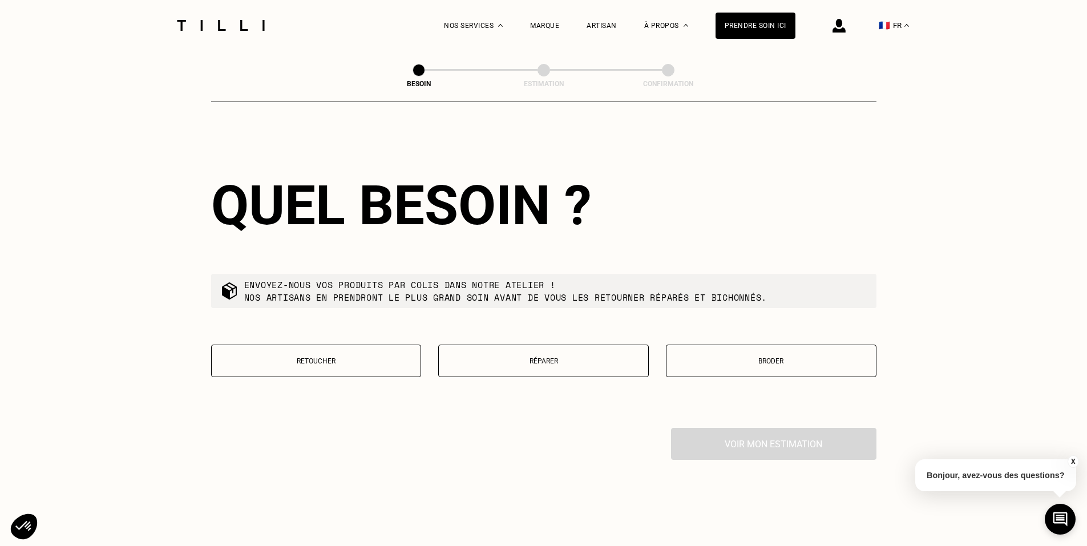
scroll to position [1818, 0]
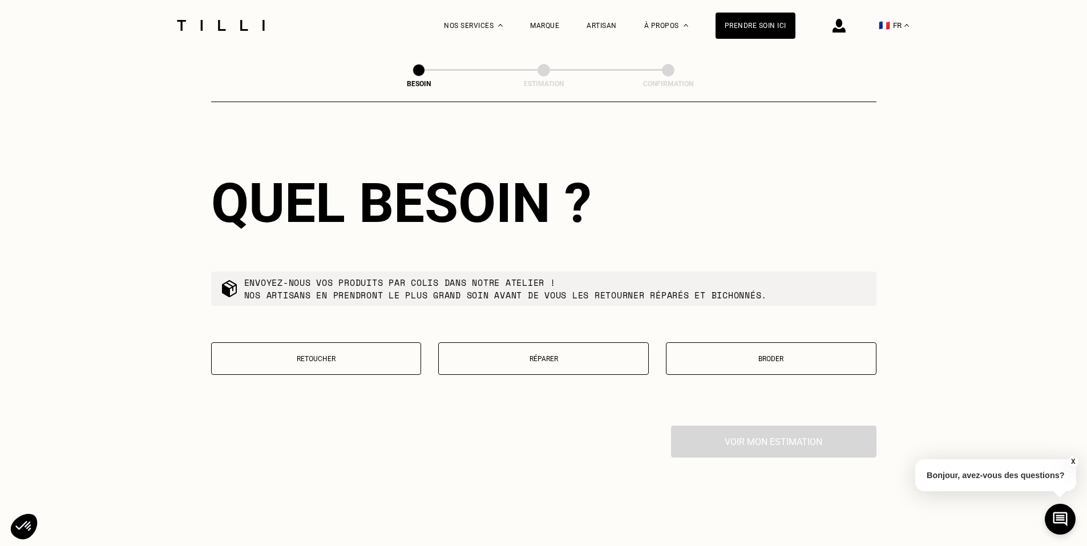
type input "56100"
click at [343, 343] on button "Retoucher" at bounding box center [316, 358] width 211 height 33
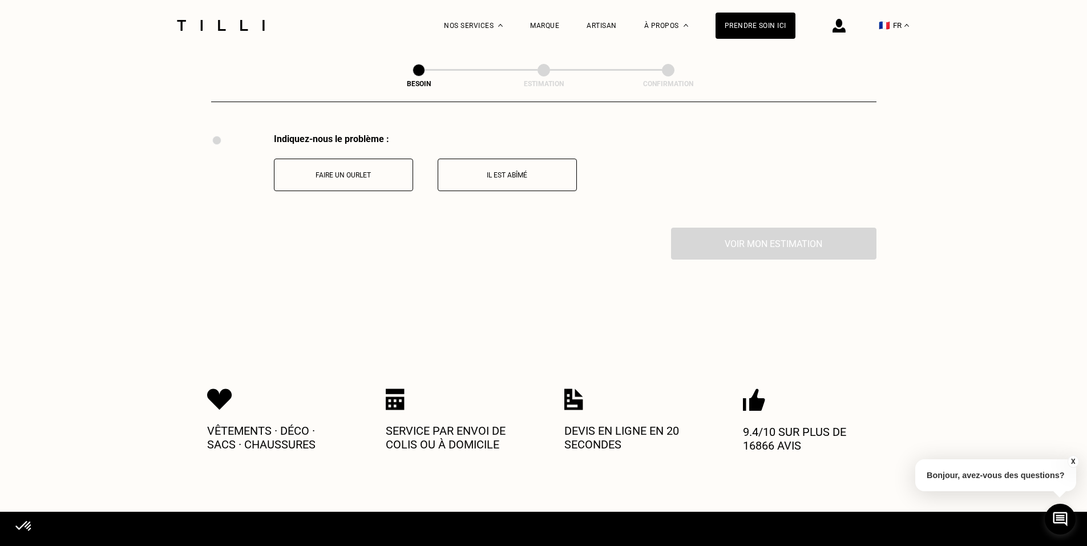
scroll to position [2110, 0]
click at [375, 171] on p "Faire un ourlet" at bounding box center [343, 175] width 127 height 8
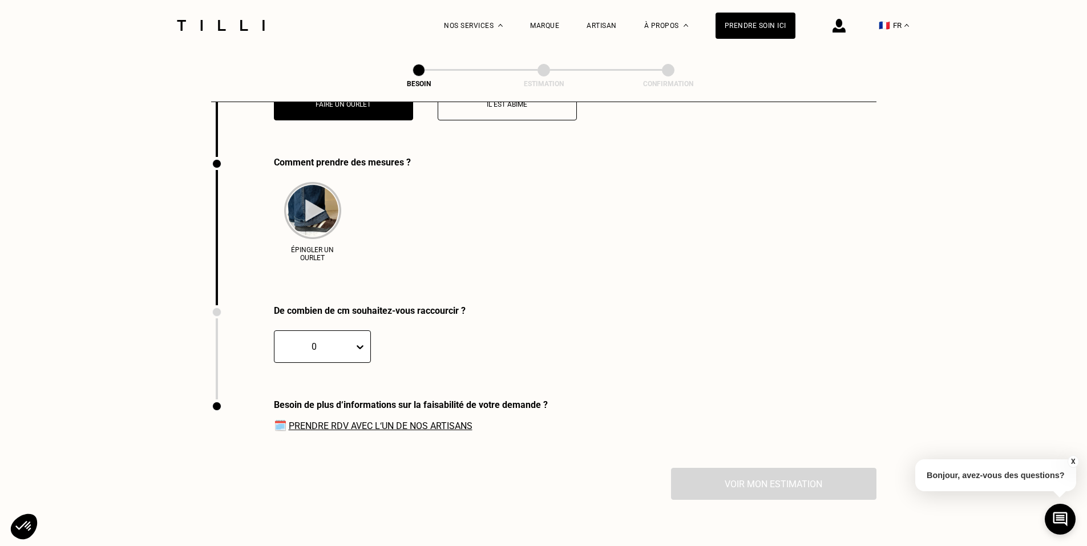
scroll to position [2204, 0]
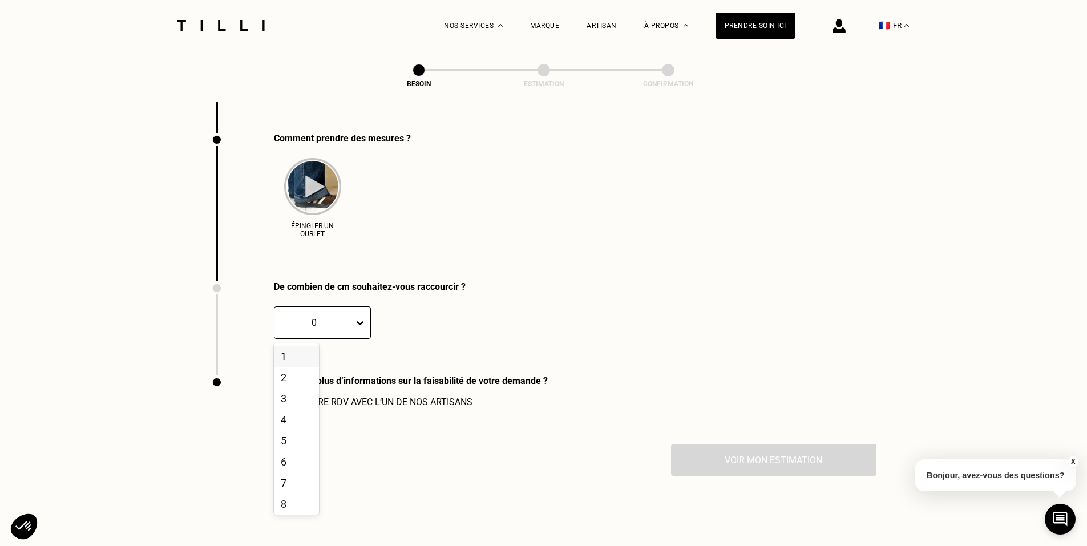
click at [317, 316] on div at bounding box center [314, 322] width 68 height 13
click at [294, 460] on div "6" at bounding box center [296, 461] width 45 height 21
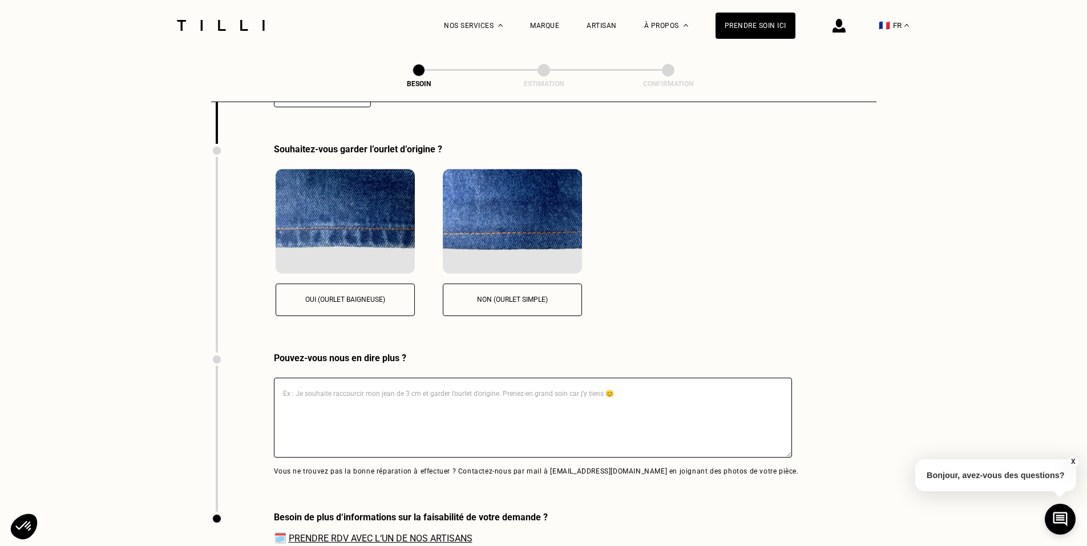
scroll to position [2447, 0]
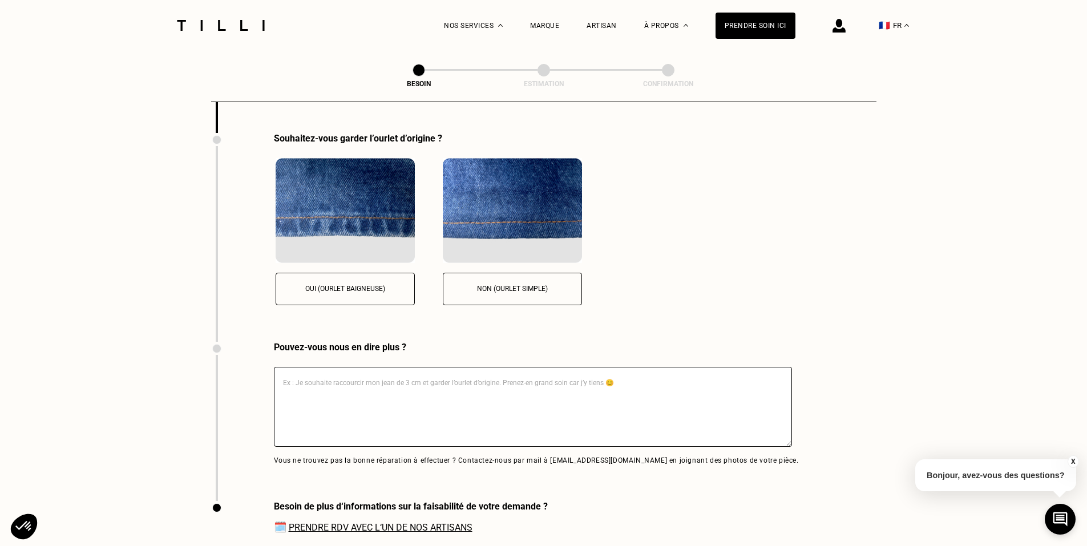
click at [365, 215] on img at bounding box center [345, 210] width 139 height 105
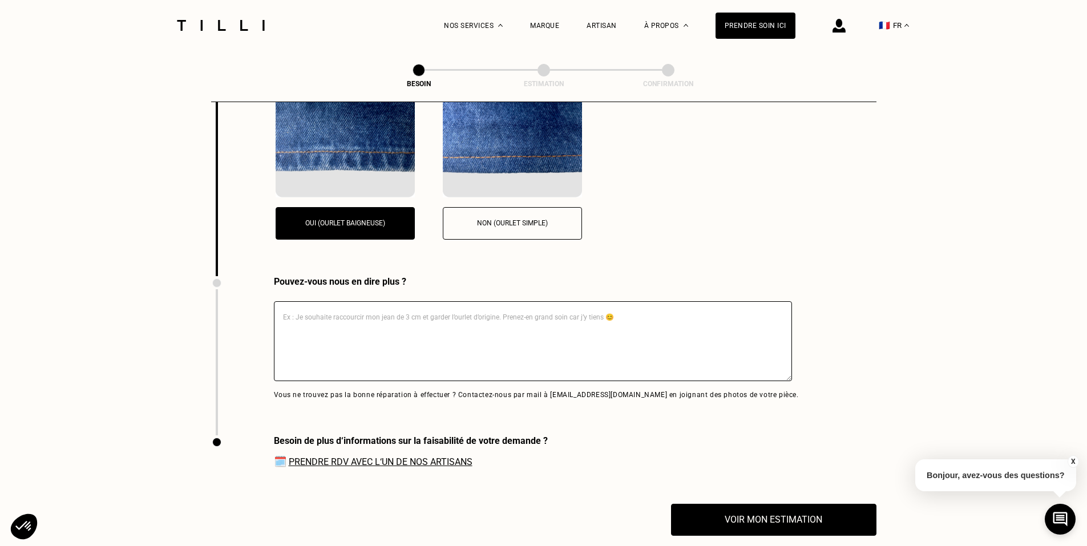
scroll to position [2561, 0]
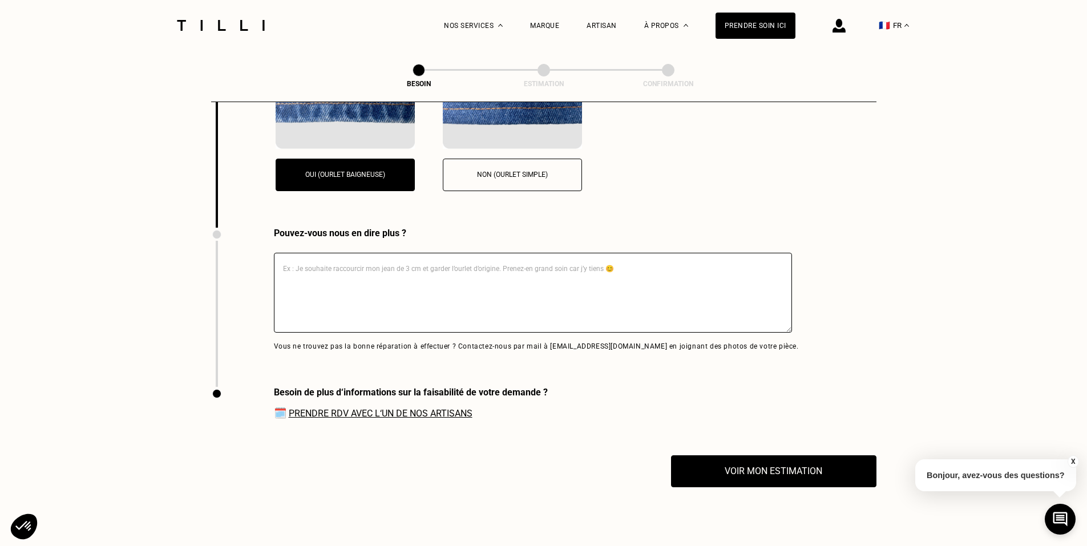
click at [377, 274] on textarea at bounding box center [533, 293] width 518 height 80
click at [379, 409] on link "Prendre RDV avec l‘un de nos artisans" at bounding box center [381, 413] width 184 height 11
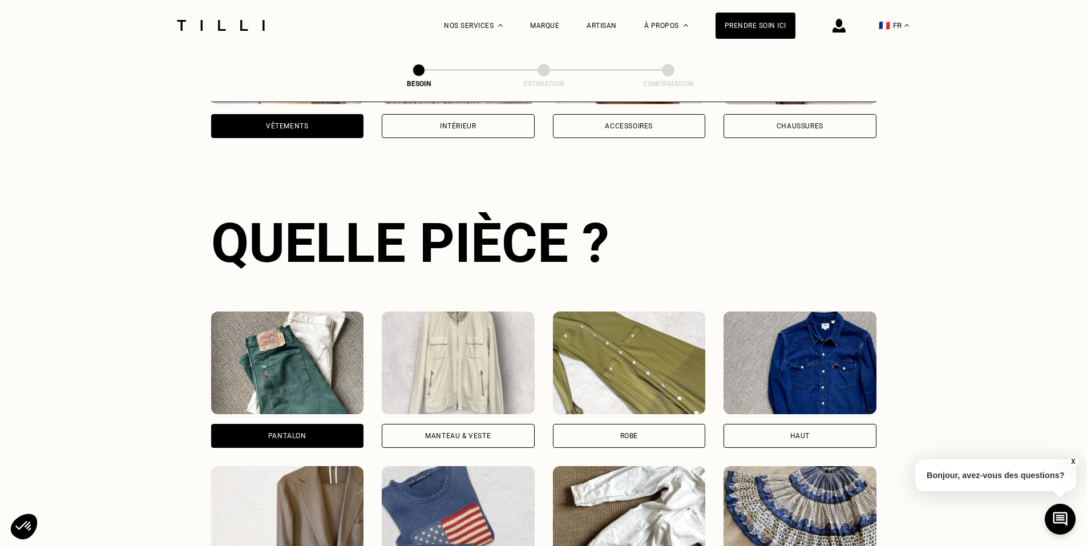
drag, startPoint x: 108, startPoint y: 265, endPoint x: 118, endPoint y: 69, distance: 195.9
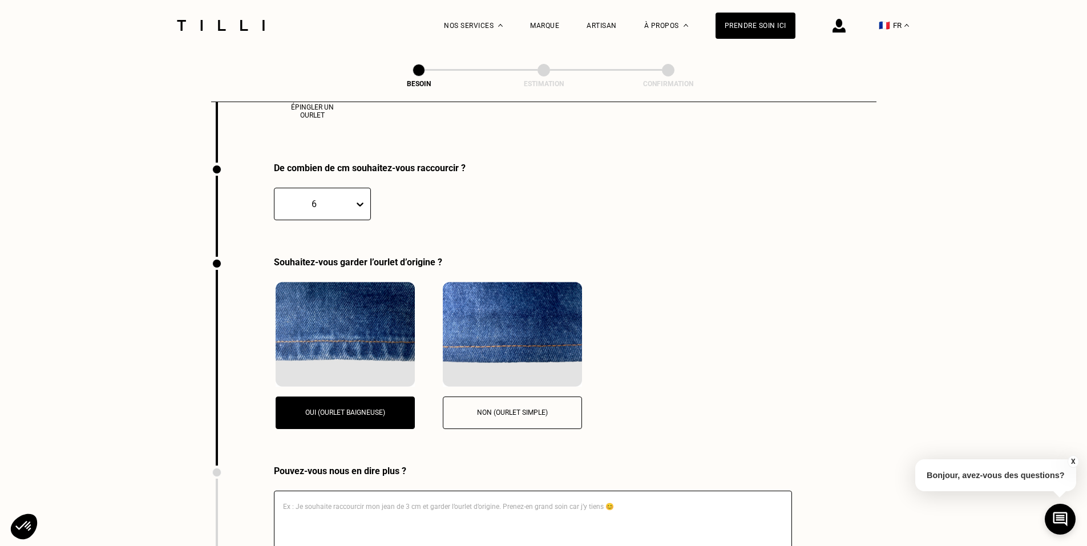
drag, startPoint x: 121, startPoint y: 140, endPoint x: 55, endPoint y: -54, distance: 204.2
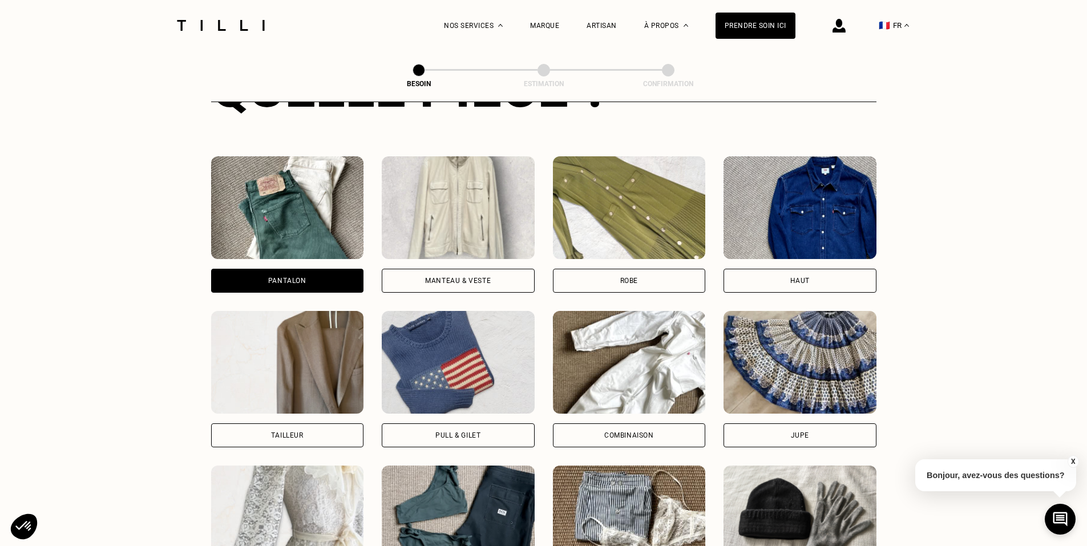
drag, startPoint x: 253, startPoint y: -55, endPoint x: 439, endPoint y: -67, distance: 186.3
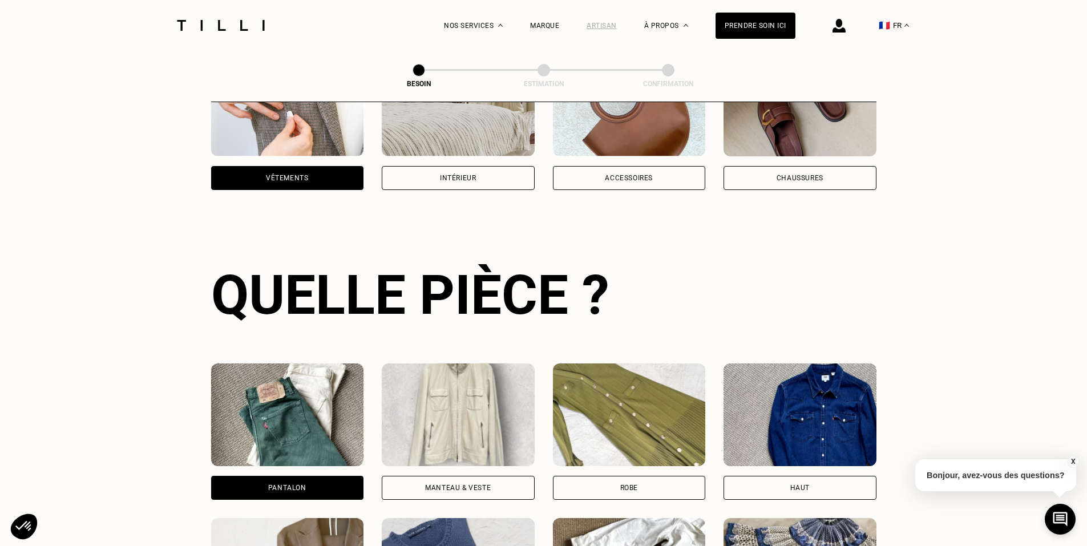
click at [613, 27] on div "Artisan" at bounding box center [601, 26] width 30 height 8
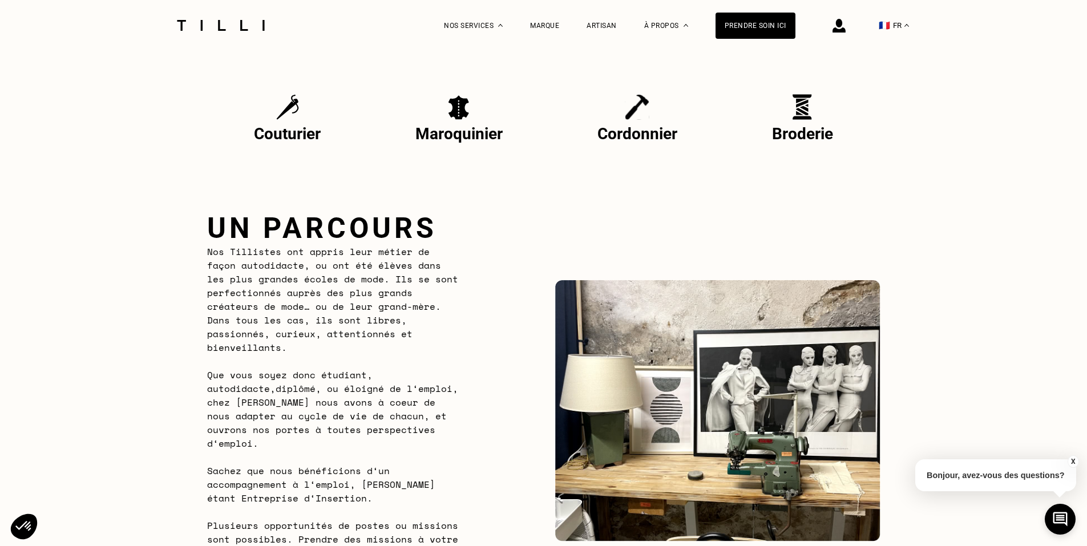
drag, startPoint x: 349, startPoint y: 469, endPoint x: 375, endPoint y: 361, distance: 111.0
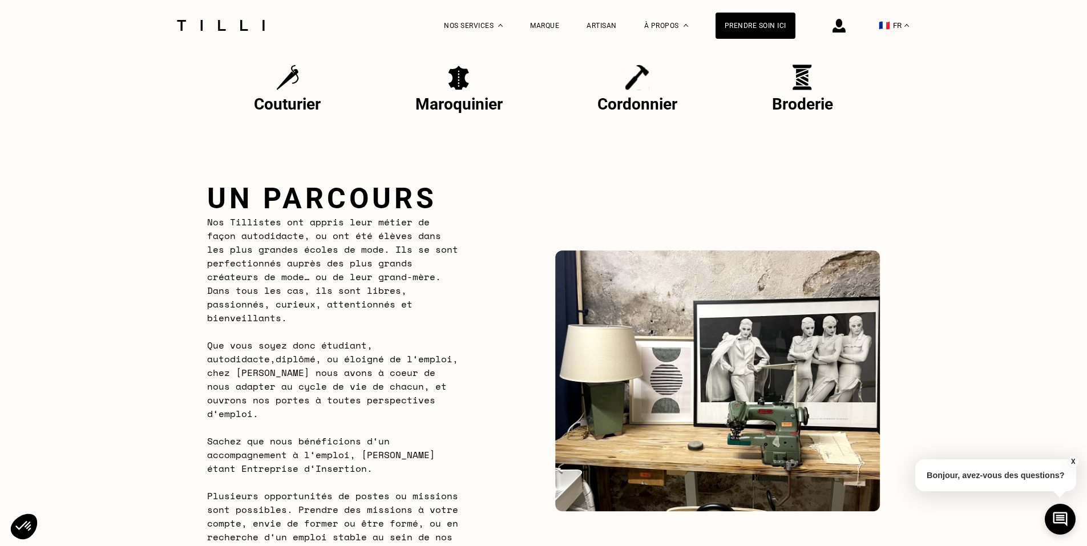
scroll to position [468, 0]
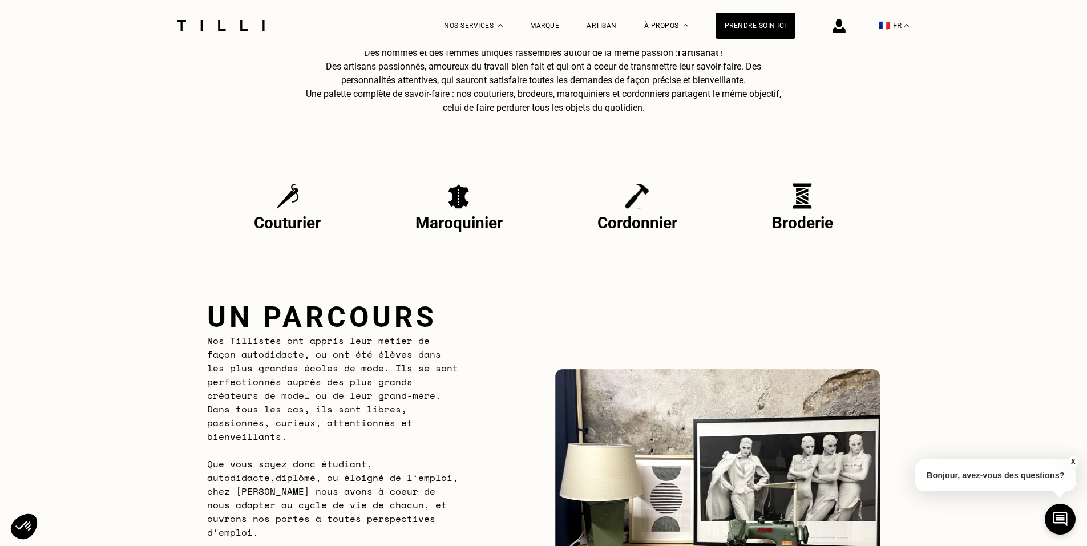
drag, startPoint x: 361, startPoint y: 324, endPoint x: 302, endPoint y: 78, distance: 252.8
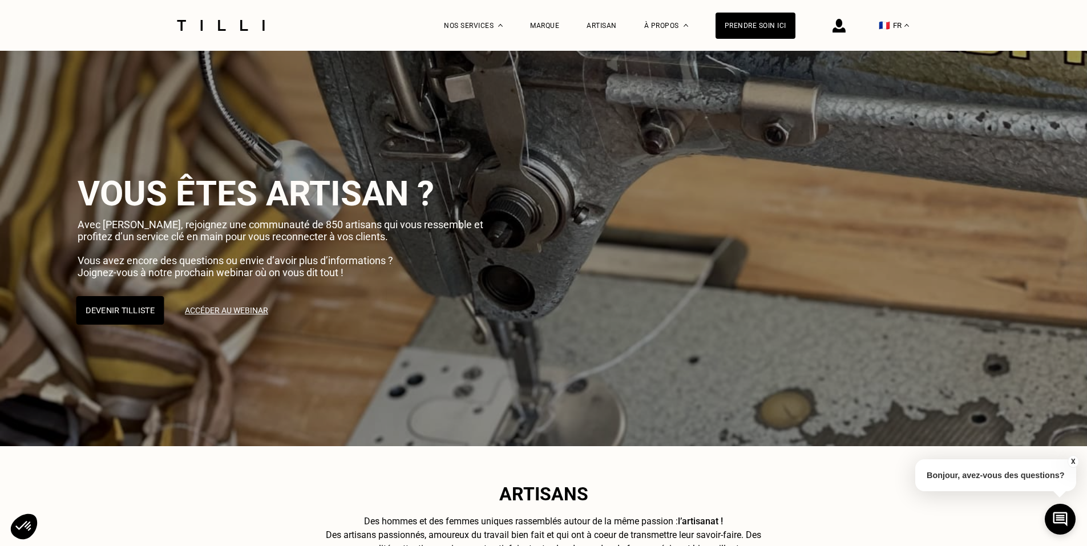
click at [140, 310] on button "Devenir Tilliste" at bounding box center [120, 310] width 88 height 29
select select "FR"
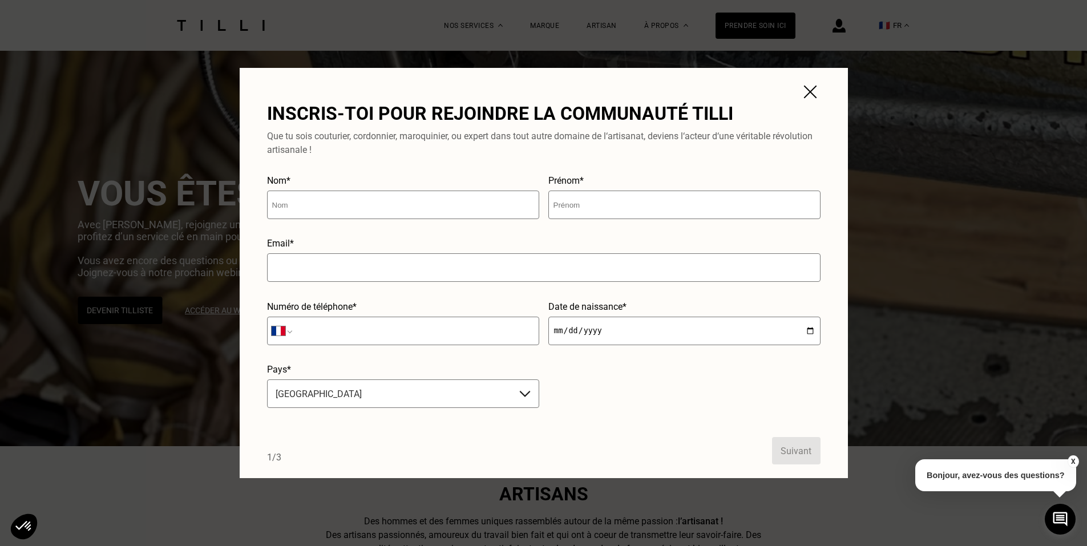
click at [818, 91] on img at bounding box center [810, 92] width 21 height 21
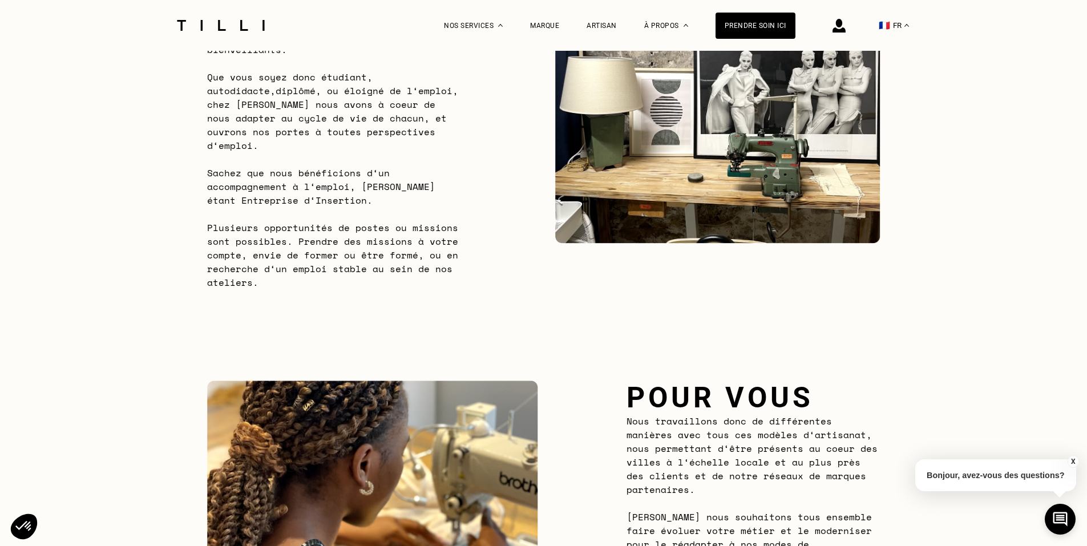
drag, startPoint x: 314, startPoint y: 153, endPoint x: 330, endPoint y: 317, distance: 164.0
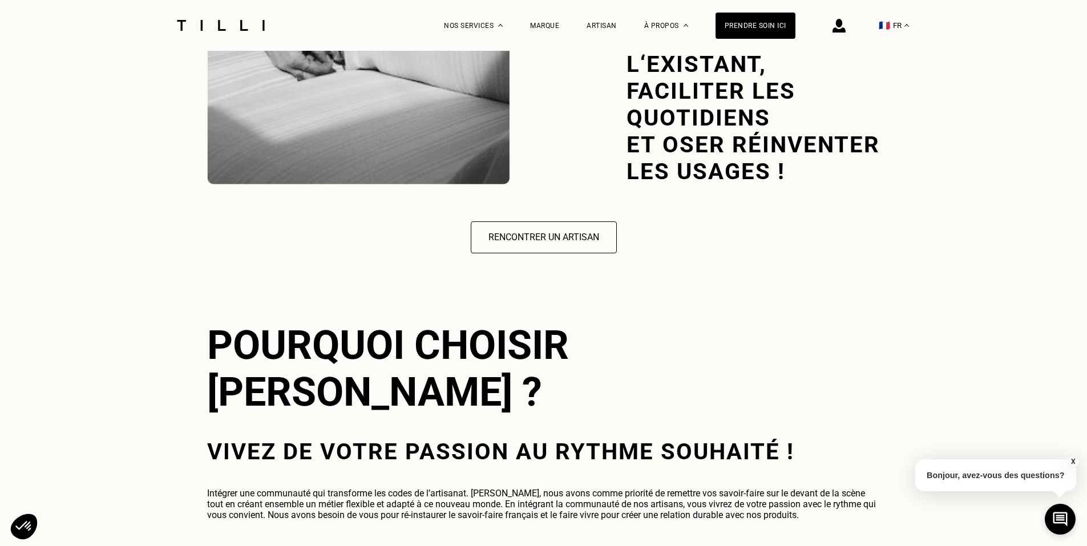
drag, startPoint x: 353, startPoint y: 223, endPoint x: 338, endPoint y: 335, distance: 112.7
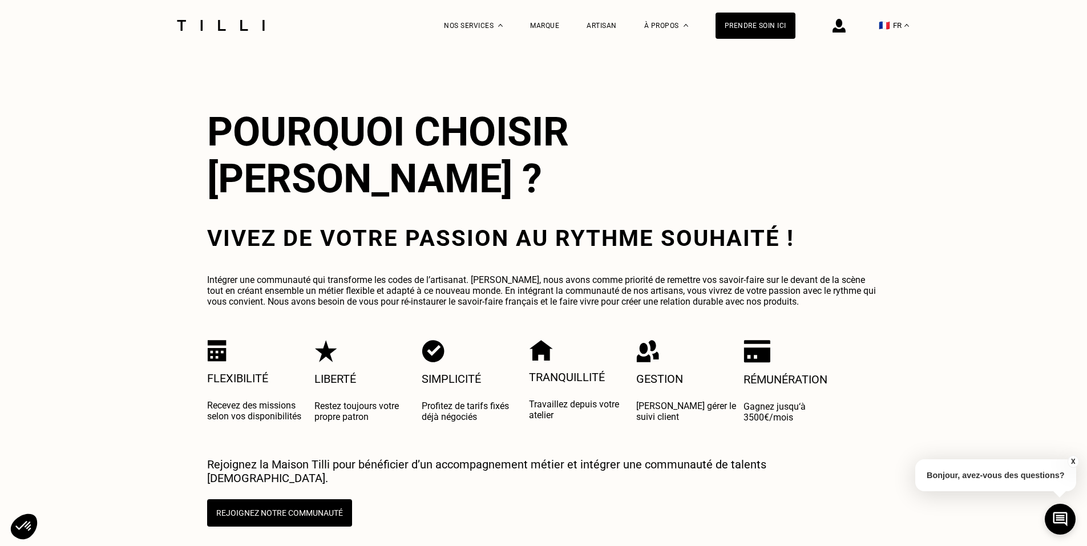
drag, startPoint x: 277, startPoint y: 366, endPoint x: 274, endPoint y: 378, distance: 11.6
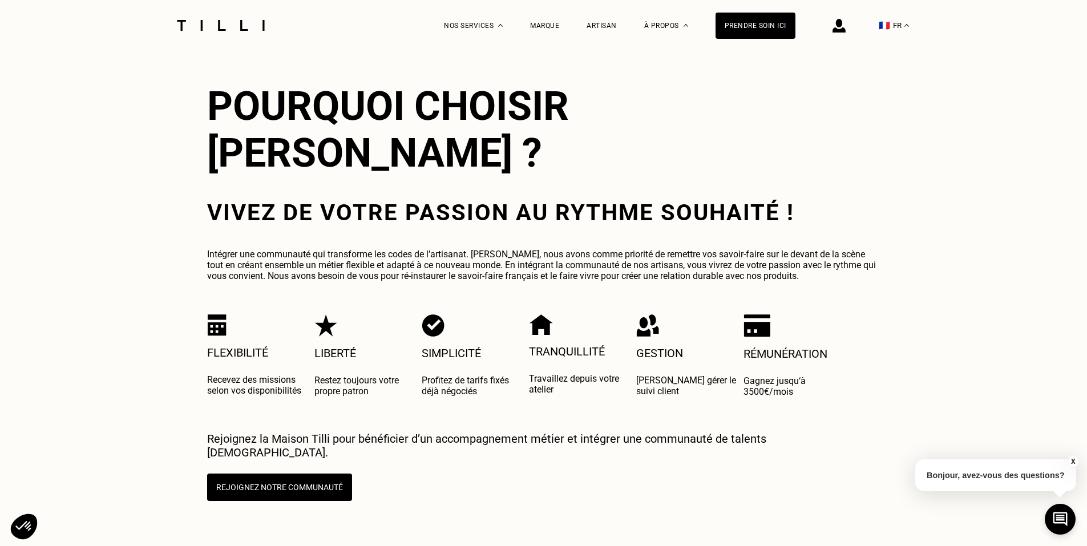
scroll to position [2005, 0]
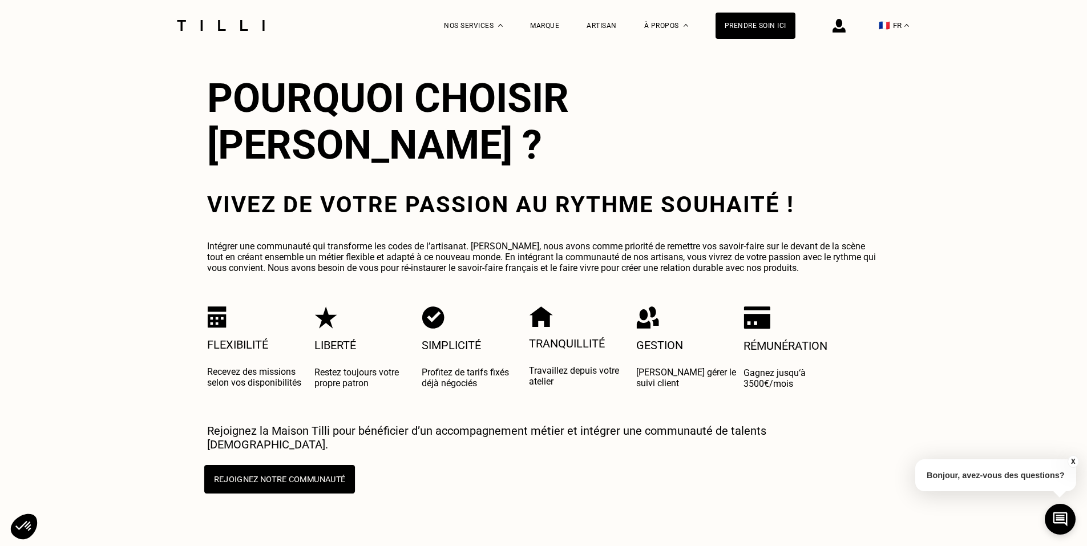
click at [252, 465] on button "Rejoignez notre communauté" at bounding box center [279, 479] width 151 height 29
select select "FR"
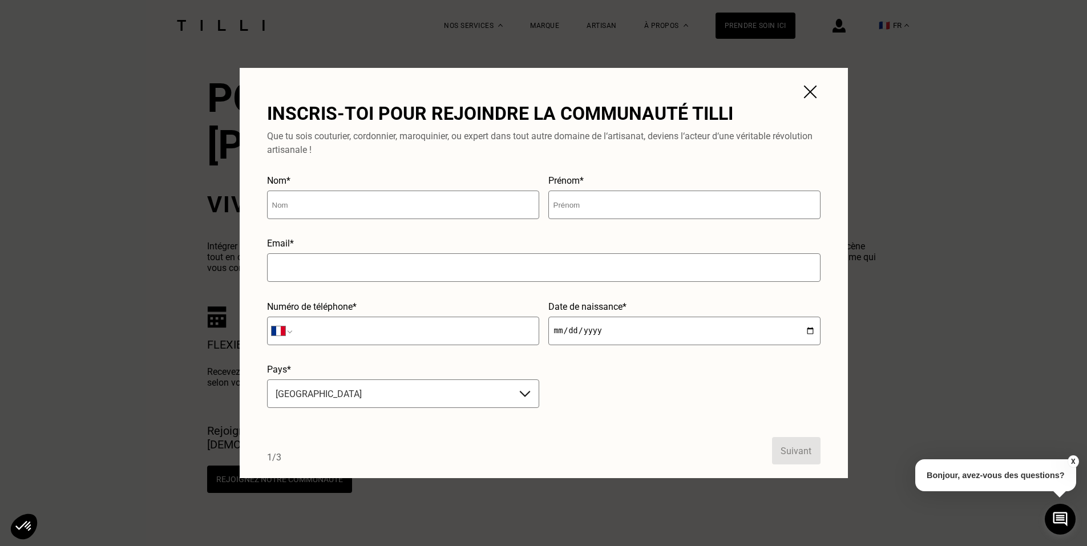
click at [811, 92] on img at bounding box center [810, 92] width 21 height 21
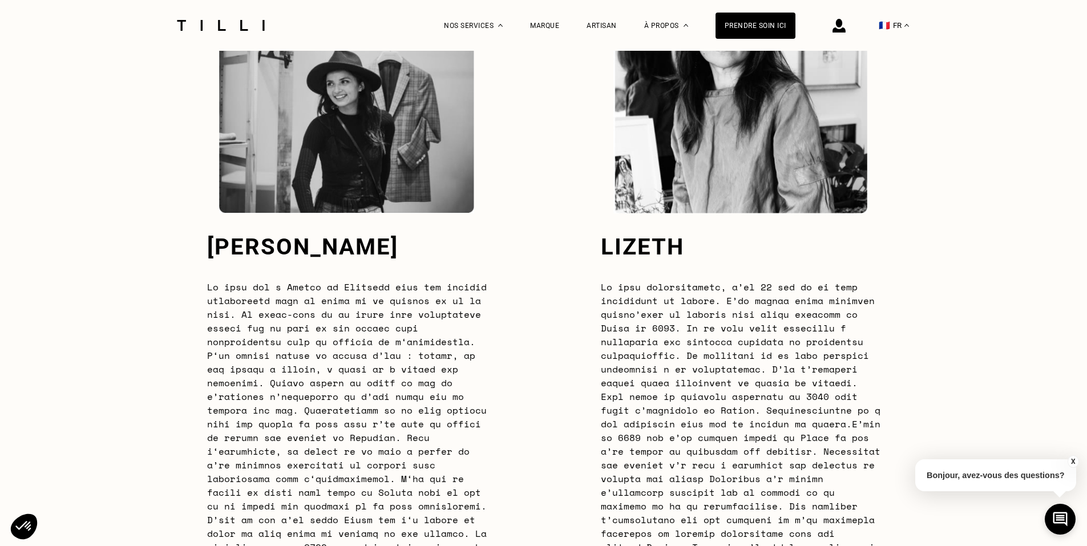
scroll to position [0, 0]
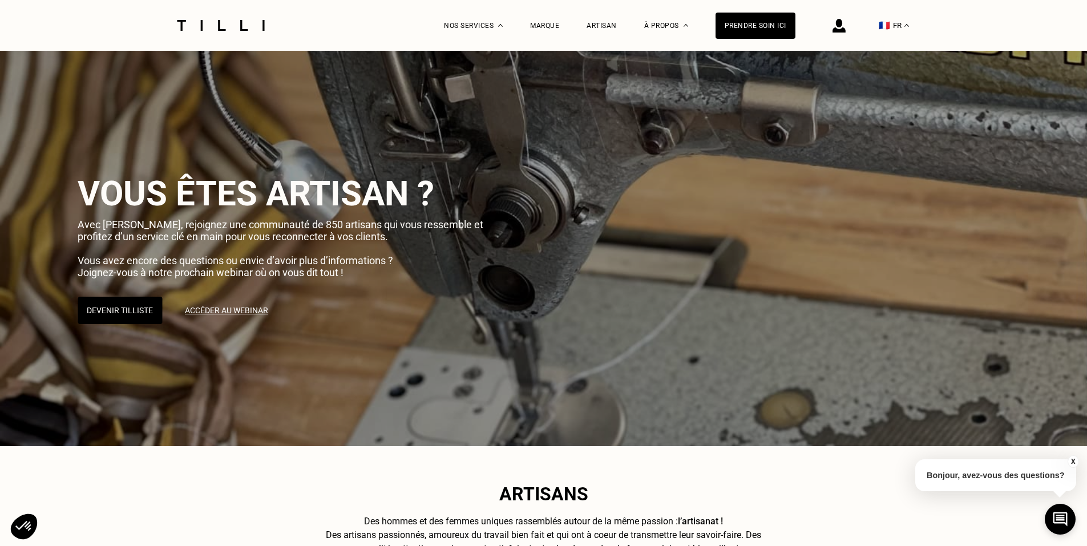
drag, startPoint x: 300, startPoint y: 438, endPoint x: 313, endPoint y: 82, distance: 355.6
click at [559, 22] on div "Marque" at bounding box center [544, 26] width 29 height 8
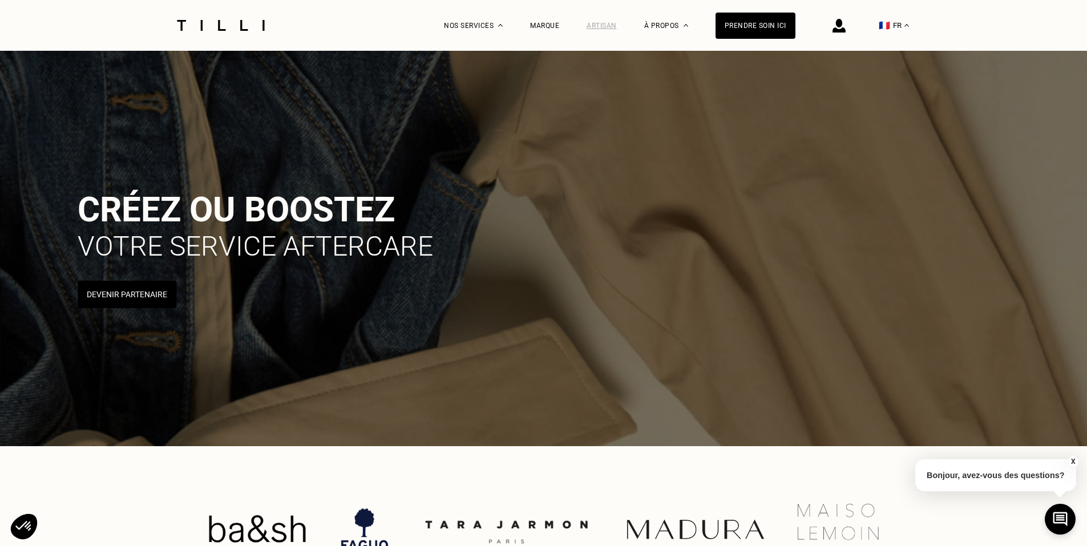
click at [612, 24] on div "Artisan" at bounding box center [601, 26] width 30 height 8
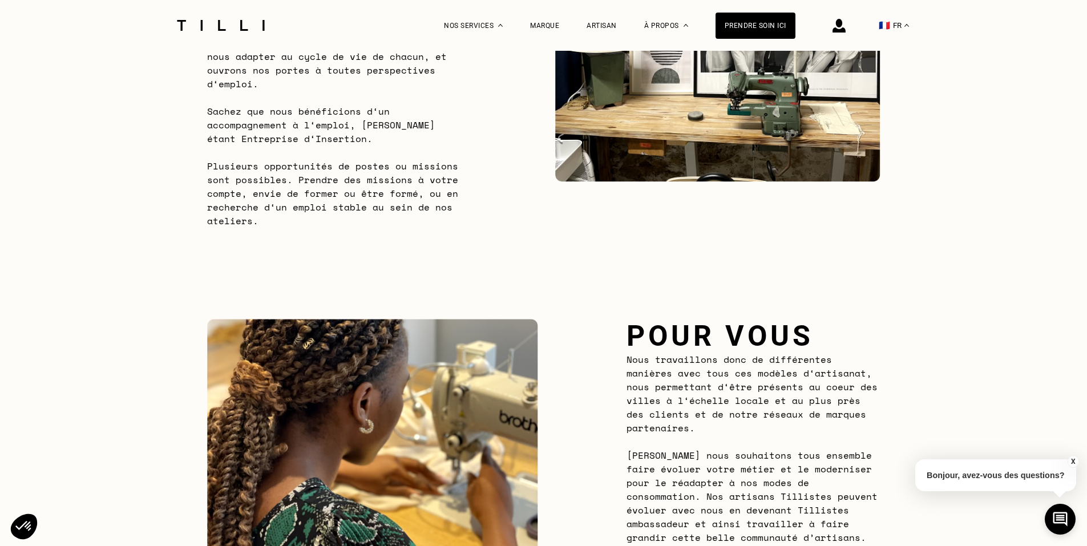
drag, startPoint x: 218, startPoint y: 238, endPoint x: 226, endPoint y: 371, distance: 133.2
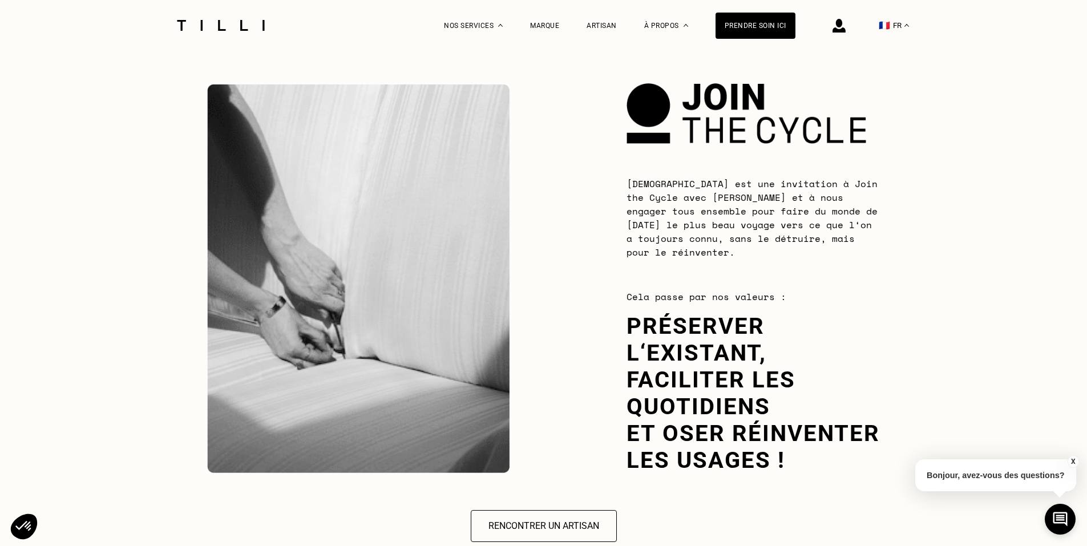
drag, startPoint x: 191, startPoint y: 307, endPoint x: 187, endPoint y: 319, distance: 13.4
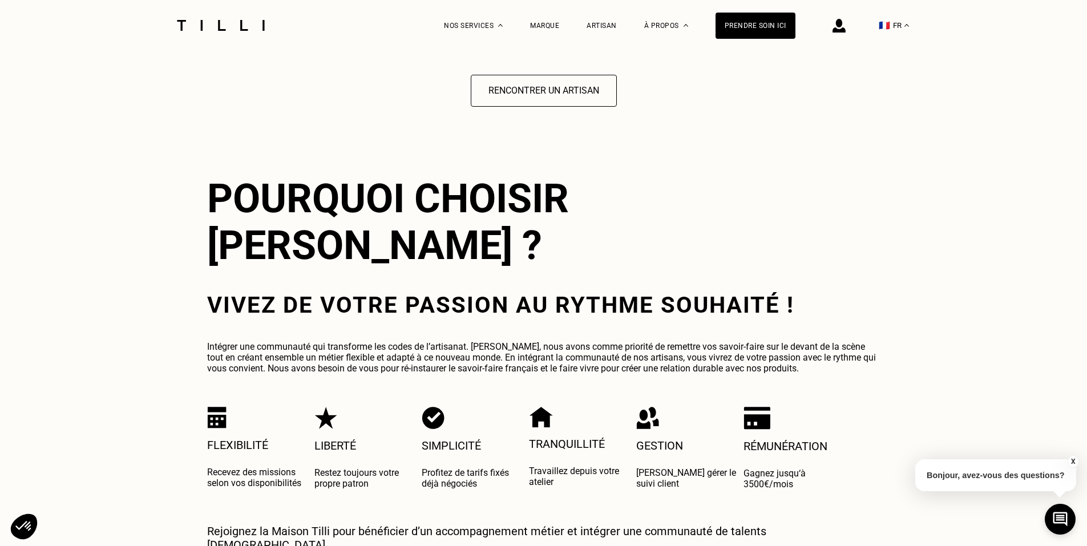
drag, startPoint x: 215, startPoint y: 325, endPoint x: 219, endPoint y: 303, distance: 22.2
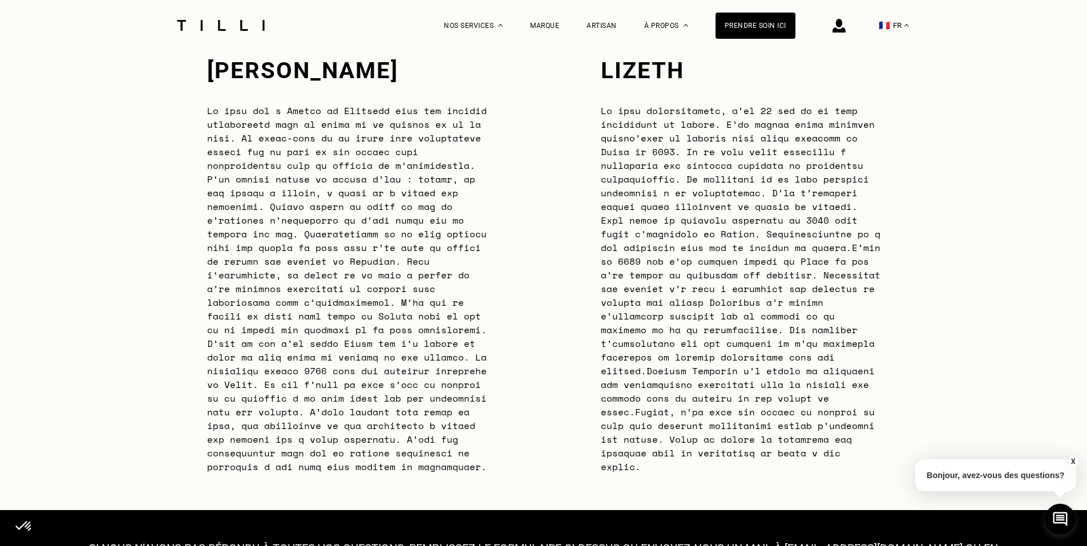
drag, startPoint x: 227, startPoint y: 434, endPoint x: 223, endPoint y: 488, distance: 53.8
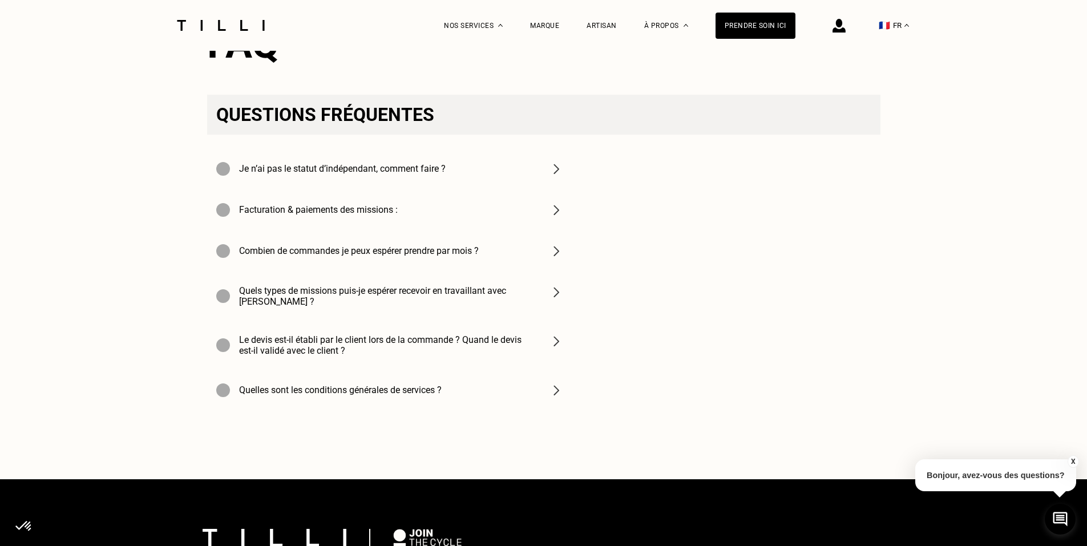
drag, startPoint x: 818, startPoint y: 337, endPoint x: 811, endPoint y: 279, distance: 58.0
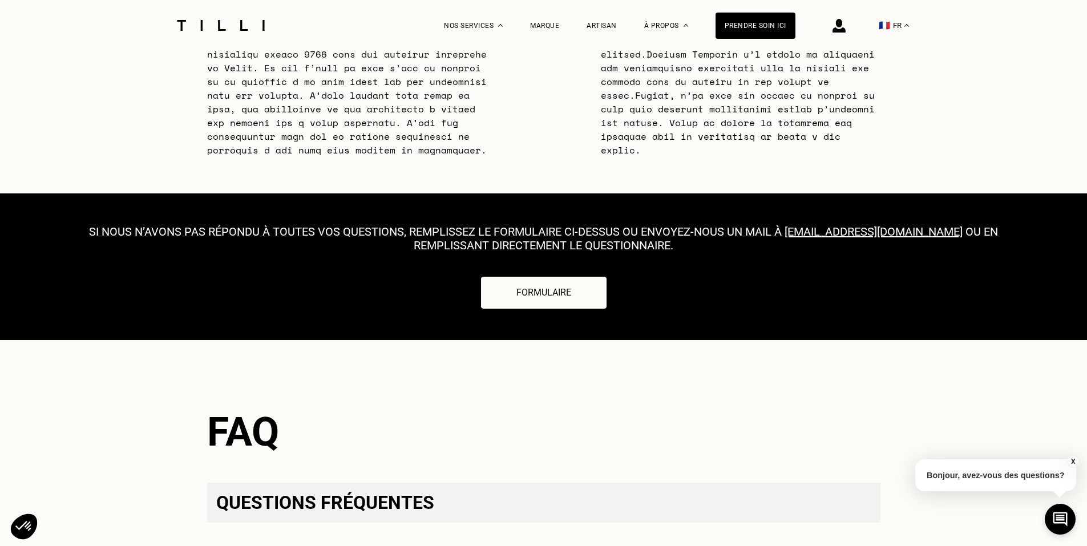
drag, startPoint x: 793, startPoint y: 284, endPoint x: 788, endPoint y: 187, distance: 97.1
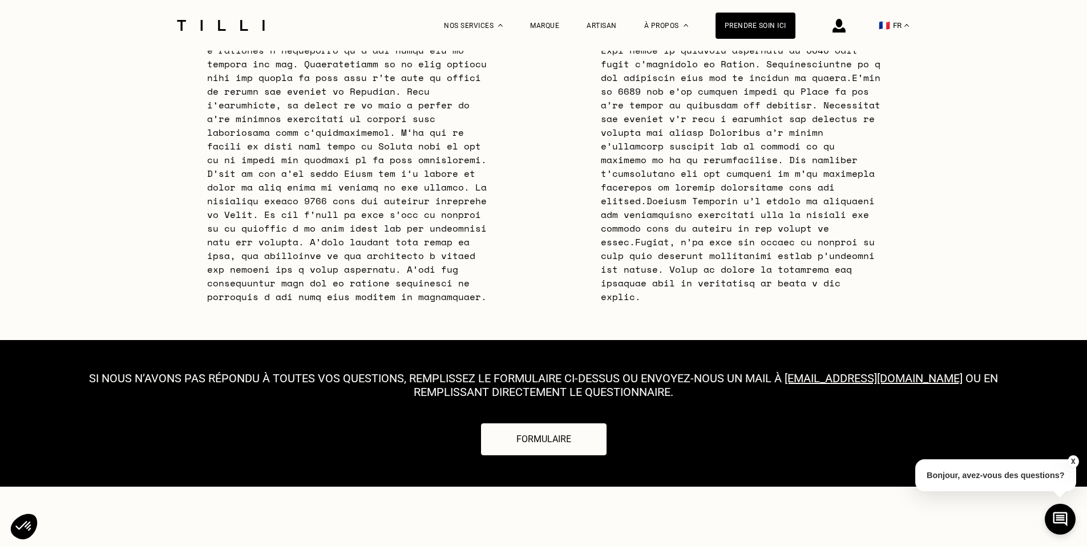
drag, startPoint x: 563, startPoint y: 366, endPoint x: 564, endPoint y: 310, distance: 56.5
click at [564, 340] on div "Si nous n’avons pas répondu à toutes vos questions, remplissez le formulaire ci…" at bounding box center [543, 413] width 1087 height 147
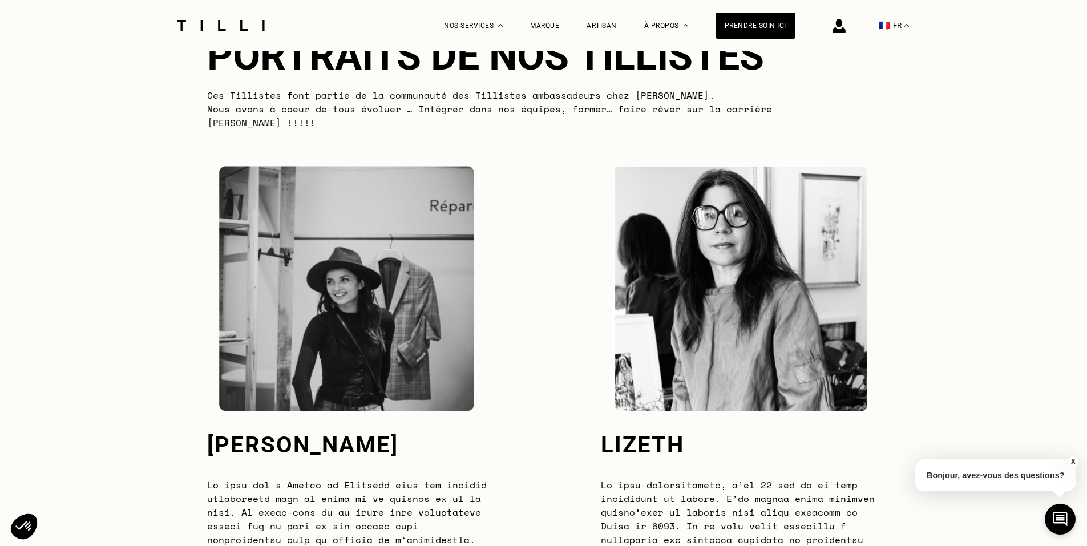
scroll to position [0, 0]
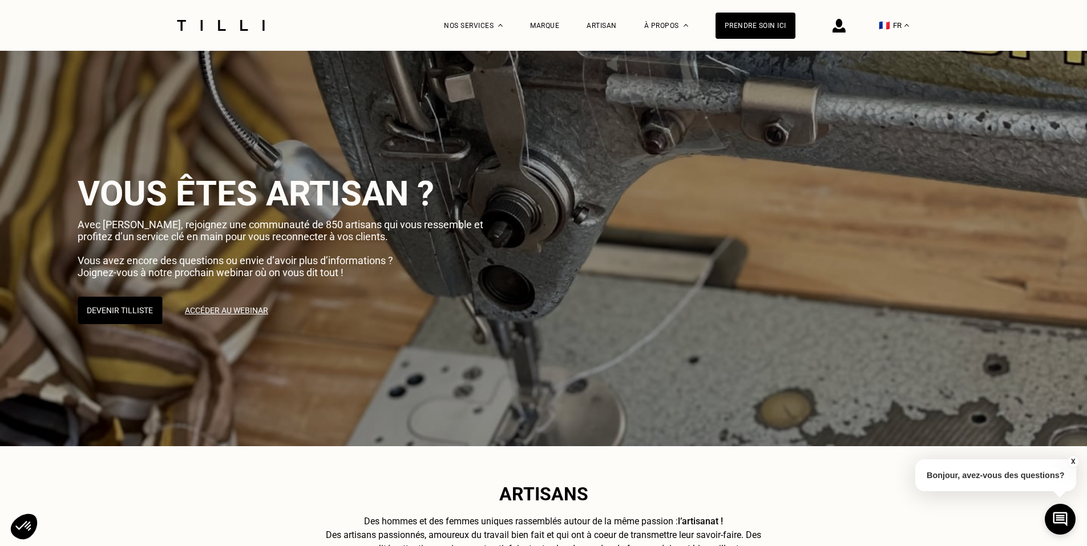
drag, startPoint x: 560, startPoint y: 300, endPoint x: 553, endPoint y: 1, distance: 299.0
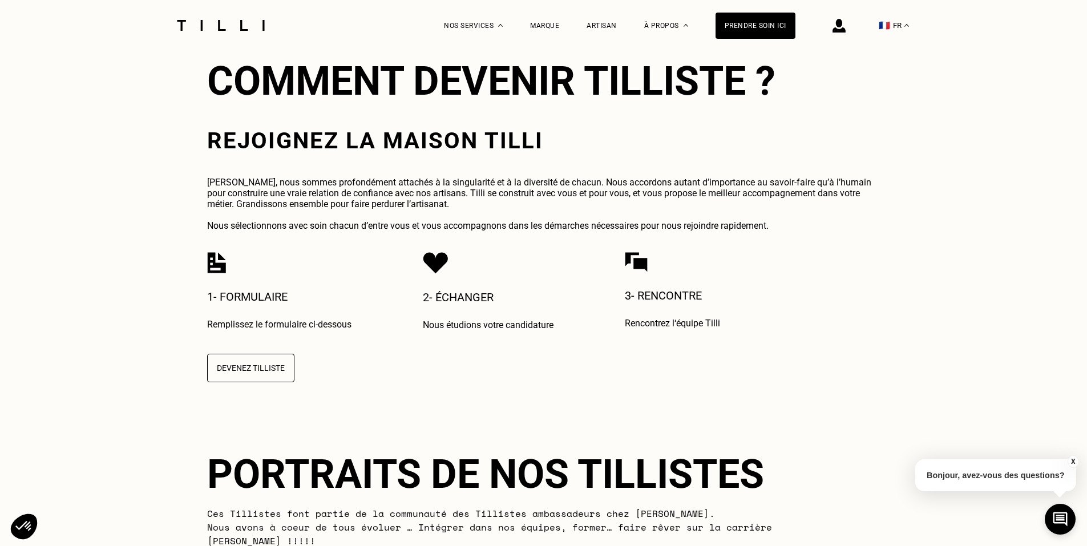
drag, startPoint x: 288, startPoint y: 292, endPoint x: 289, endPoint y: 377, distance: 85.0
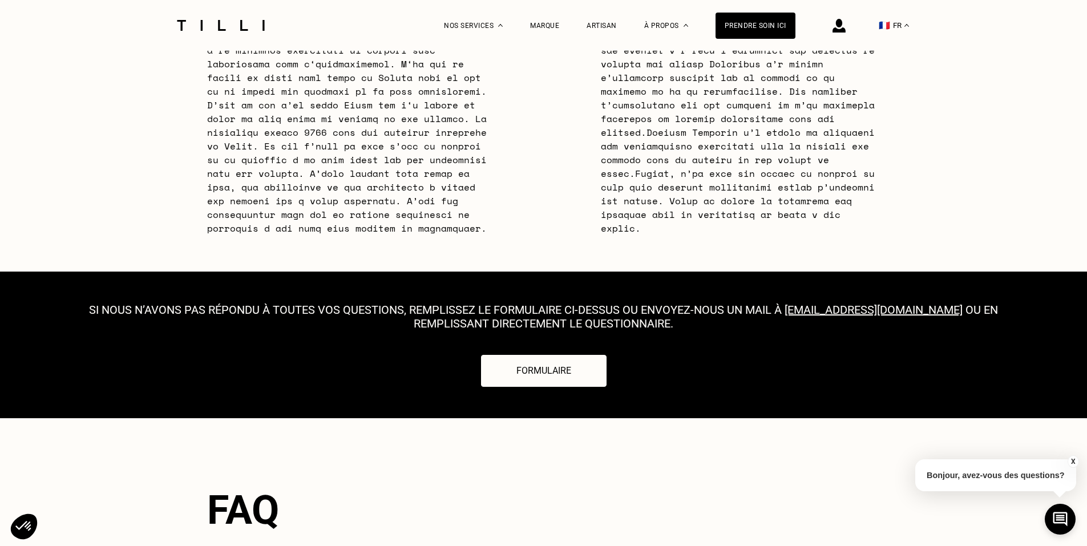
drag, startPoint x: 192, startPoint y: 278, endPoint x: 208, endPoint y: 387, distance: 110.8
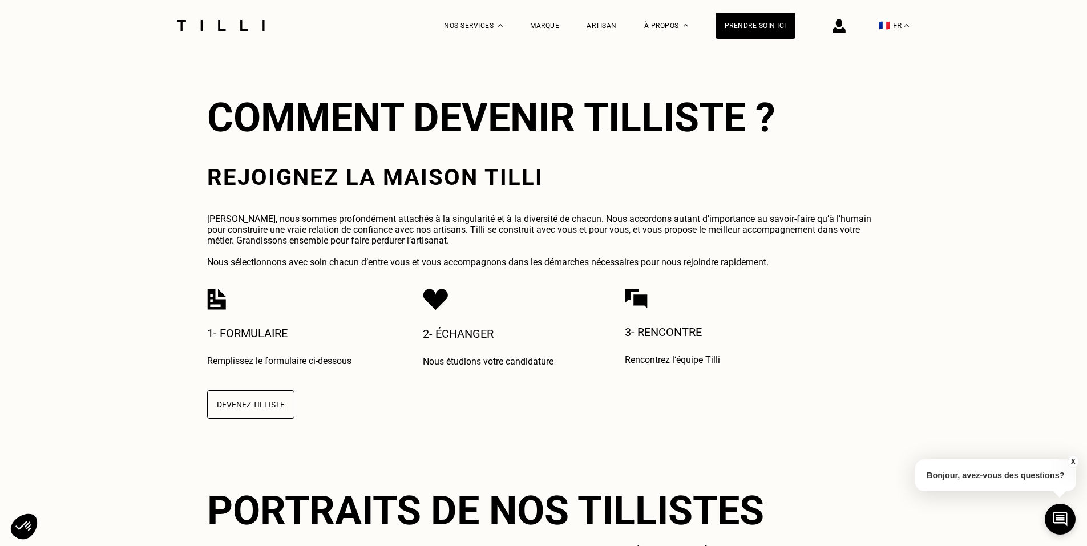
scroll to position [3505, 0]
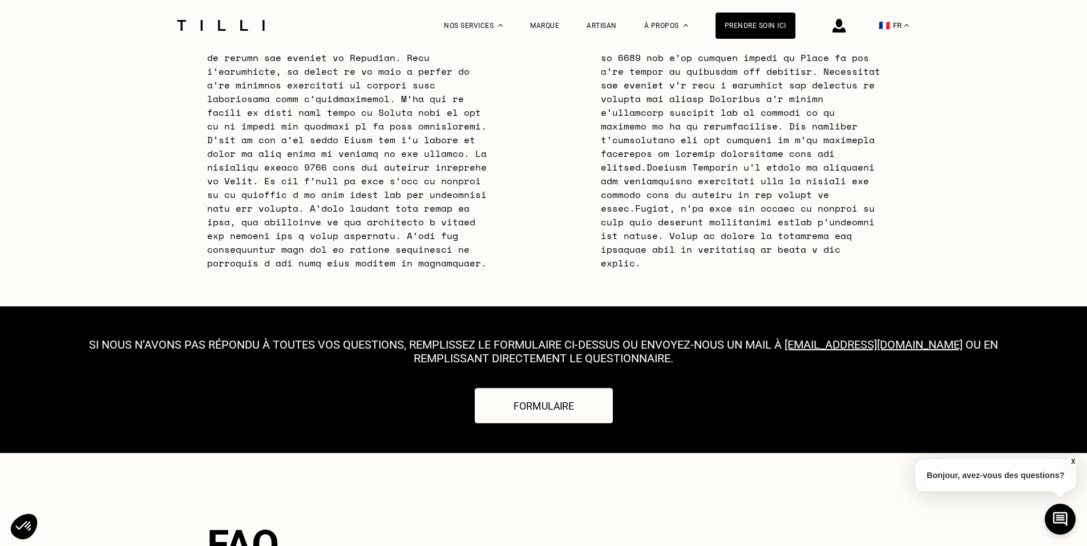
click at [552, 388] on button "Formulaire" at bounding box center [544, 405] width 138 height 35
select select "FR"
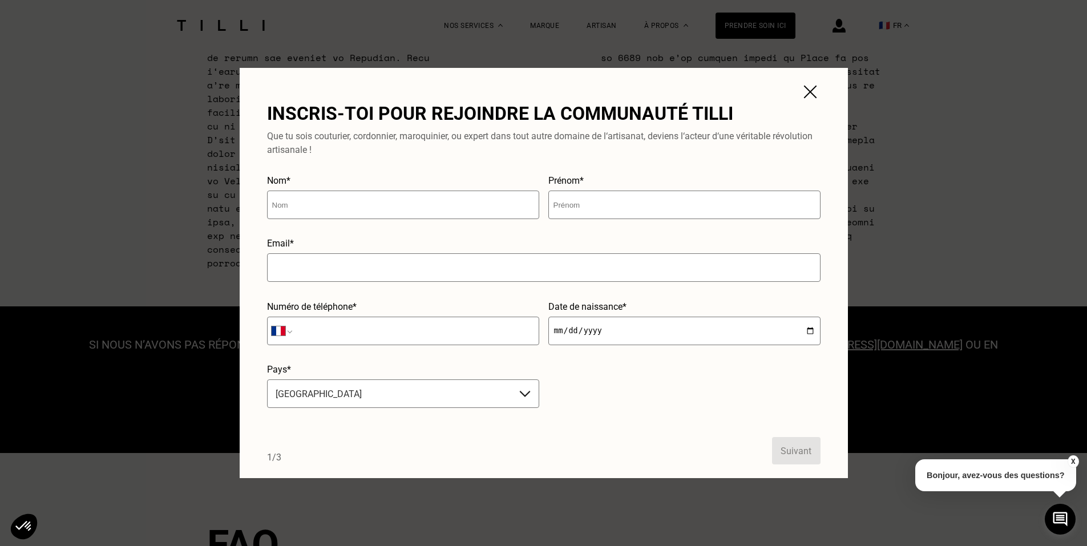
click at [813, 86] on img at bounding box center [810, 92] width 21 height 21
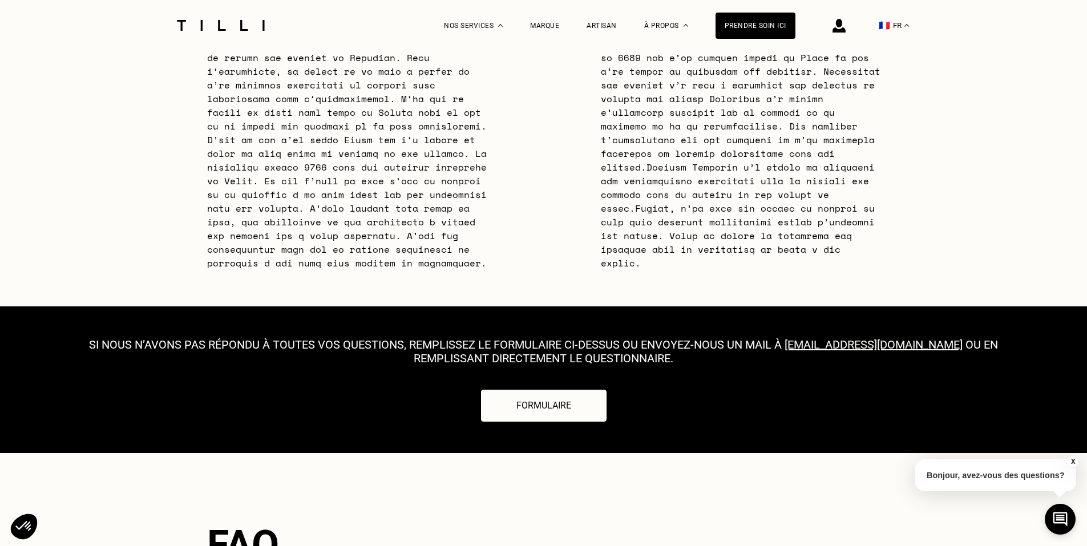
scroll to position [276, 0]
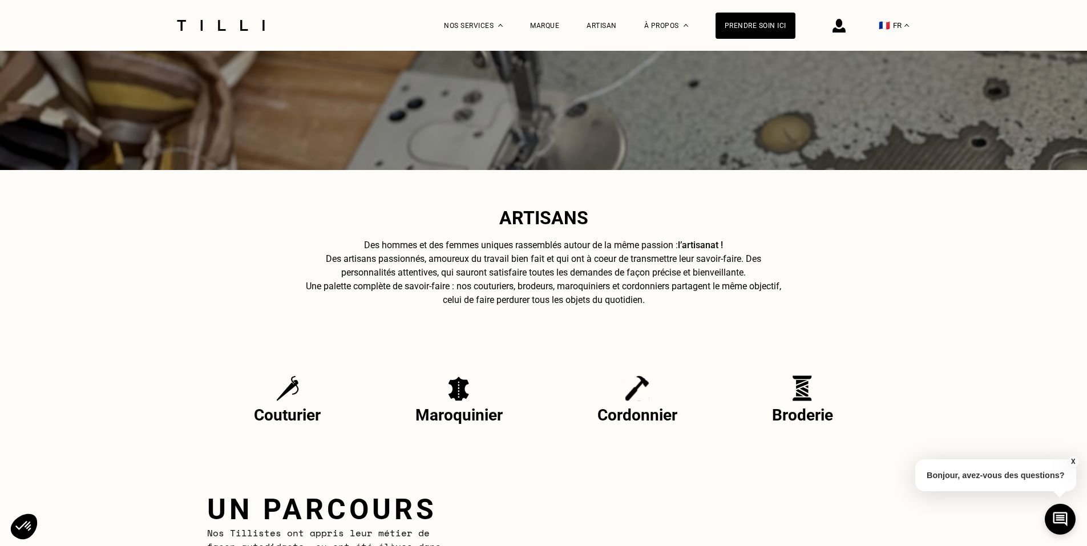
drag, startPoint x: 200, startPoint y: 229, endPoint x: 205, endPoint y: 21, distance: 207.7
